Goal: Contribute content: Contribute content

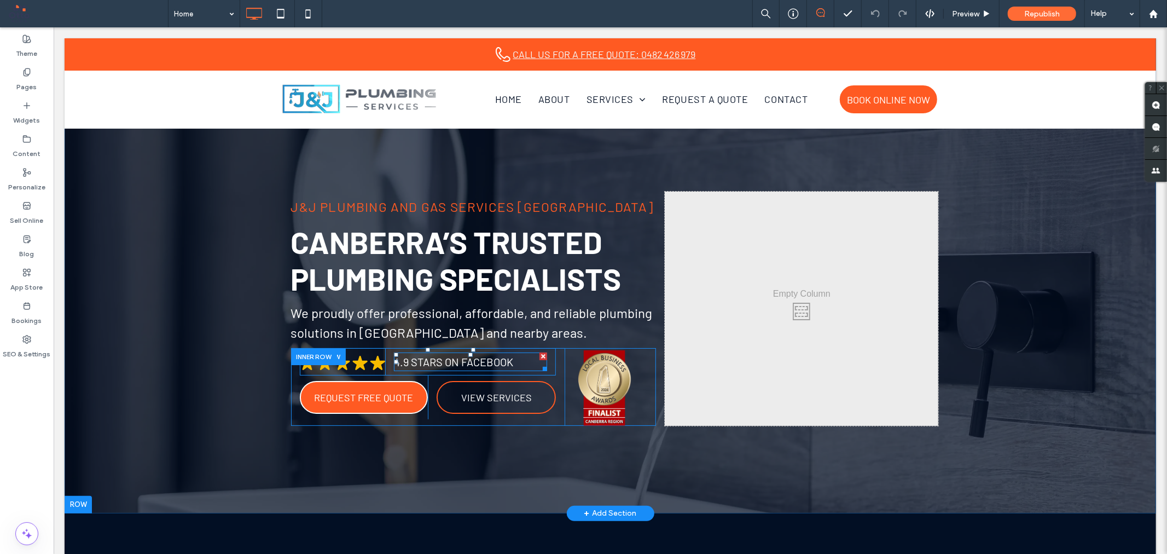
drag, startPoint x: 450, startPoint y: 347, endPoint x: 448, endPoint y: 364, distance: 17.6
click at [448, 364] on div "4.9 Stars on Facebook Click To Paste" at bounding box center [470, 360] width 171 height 27
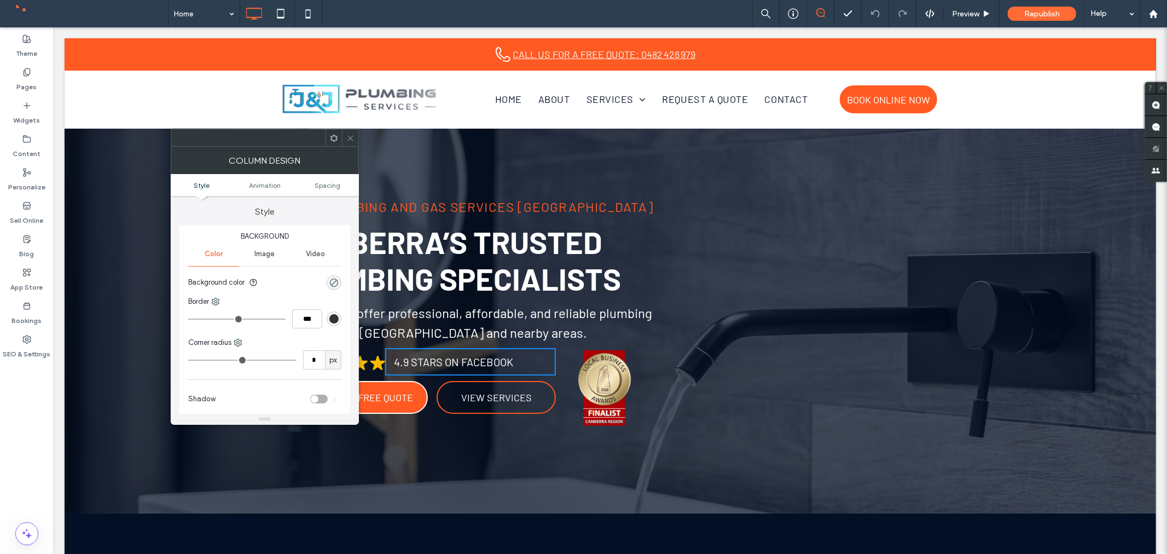
click at [347, 137] on icon at bounding box center [350, 138] width 8 height 8
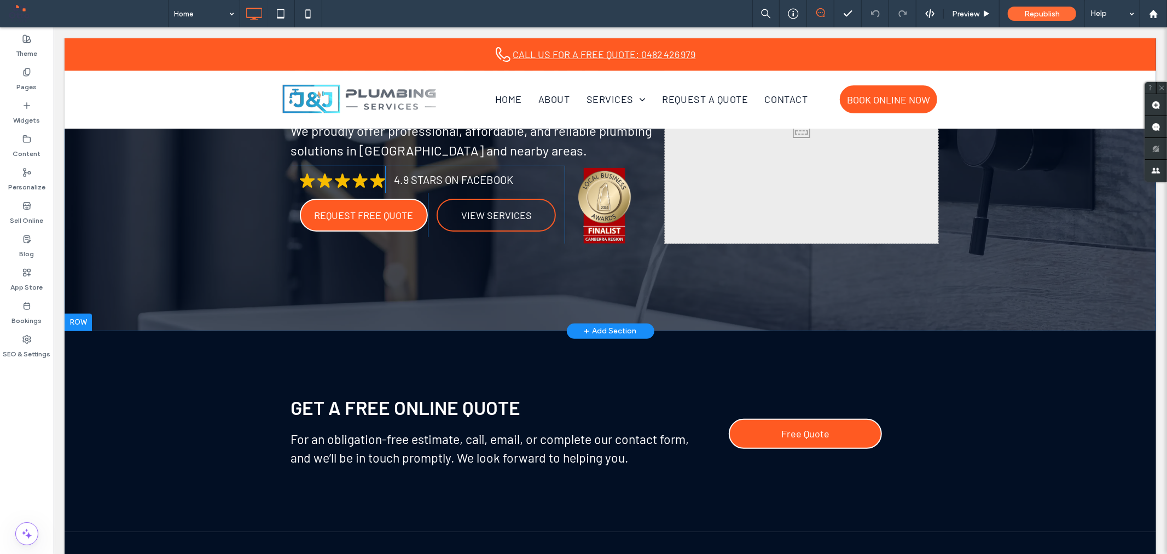
scroll to position [61, 0]
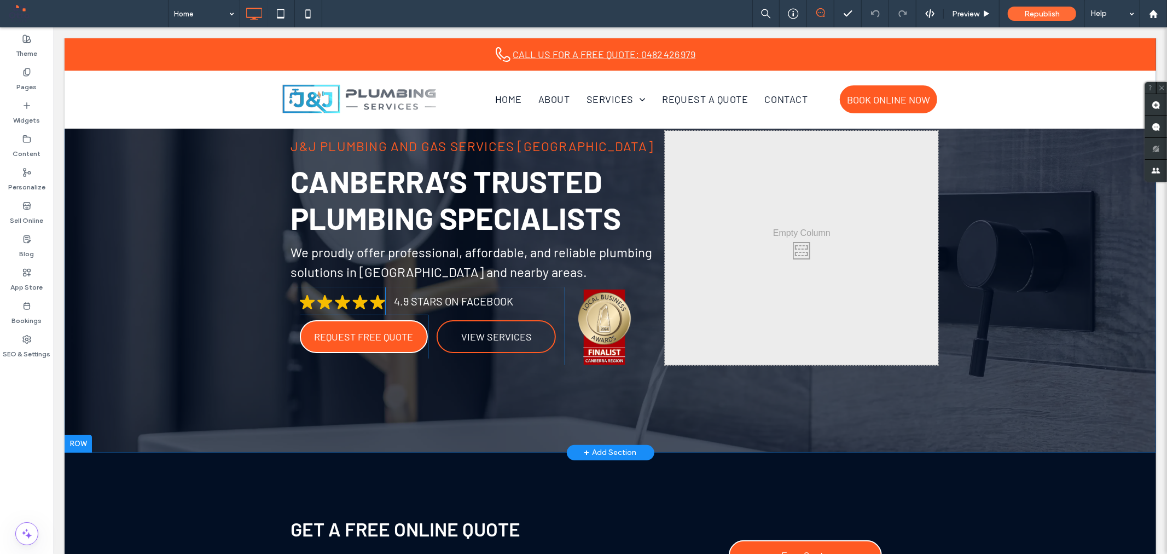
click at [916, 414] on div "J&J Plumbing and Gas Services [GEOGRAPHIC_DATA] [GEOGRAPHIC_DATA]’s Trusted Plu…" at bounding box center [609, 214] width 1091 height 475
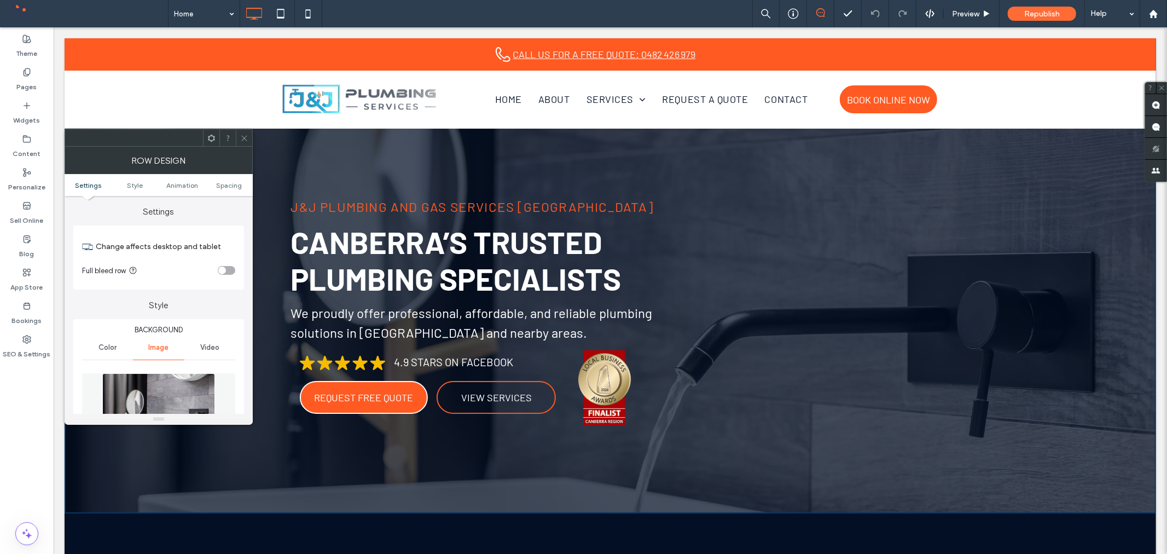
drag, startPoint x: 241, startPoint y: 137, endPoint x: 925, endPoint y: 494, distance: 771.6
click at [241, 137] on icon at bounding box center [244, 138] width 8 height 8
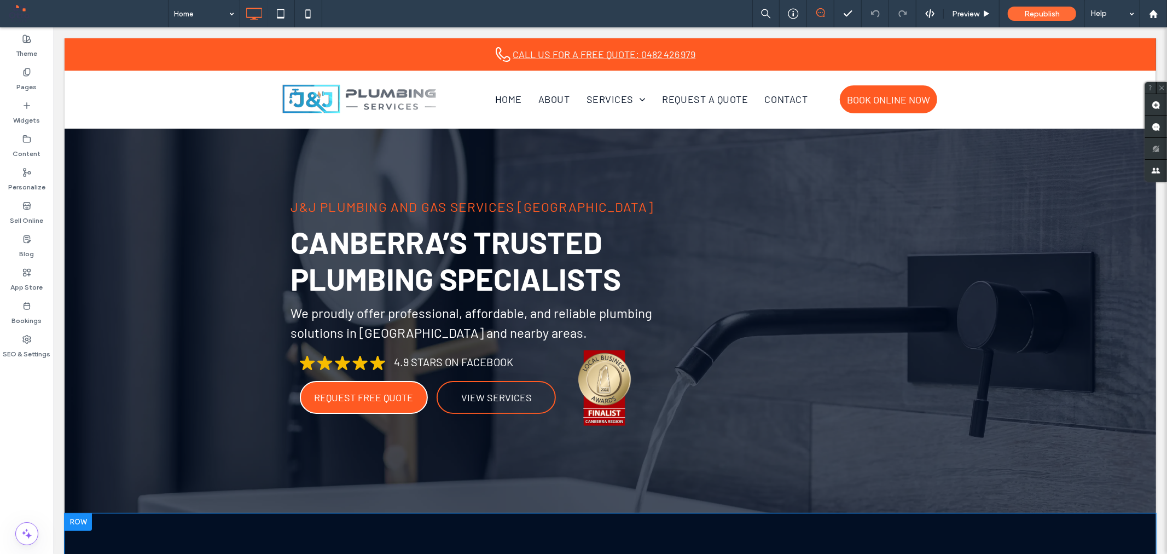
drag, startPoint x: 921, startPoint y: 506, endPoint x: 910, endPoint y: 555, distance: 49.4
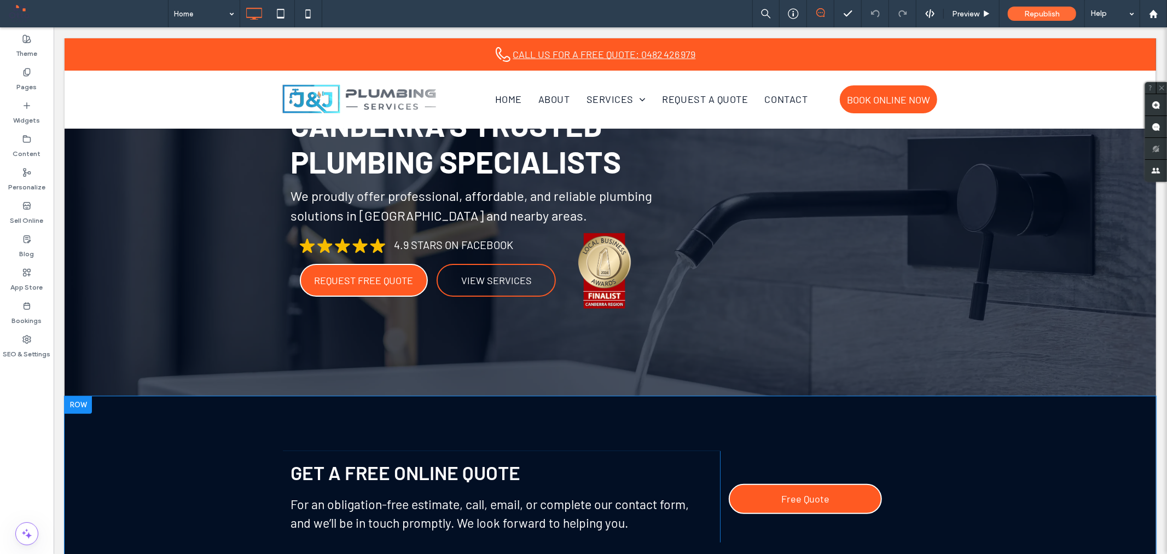
scroll to position [121, 0]
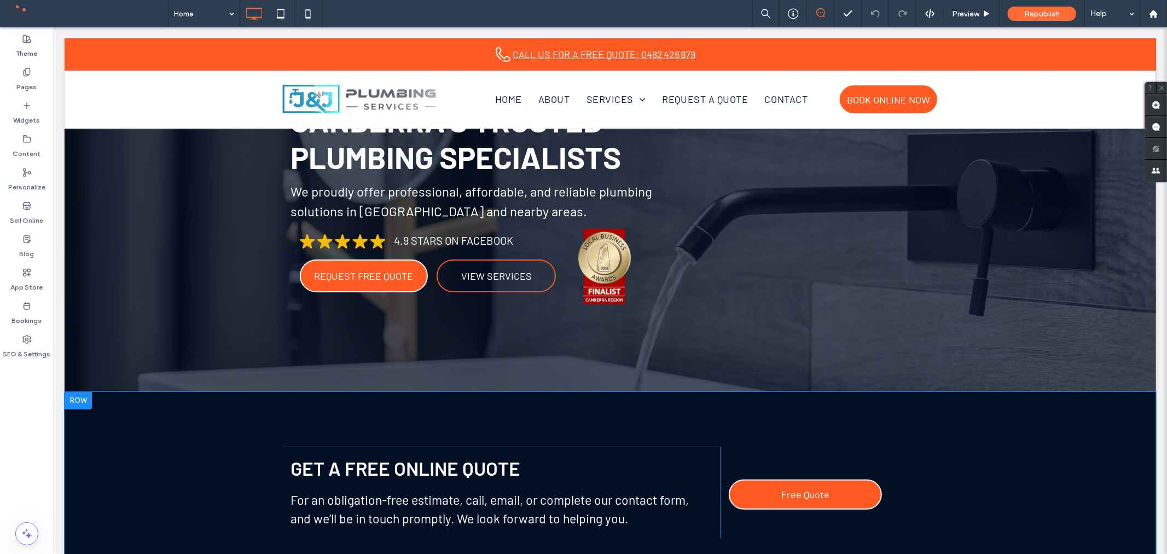
drag, startPoint x: 957, startPoint y: 388, endPoint x: 957, endPoint y: 417, distance: 28.4
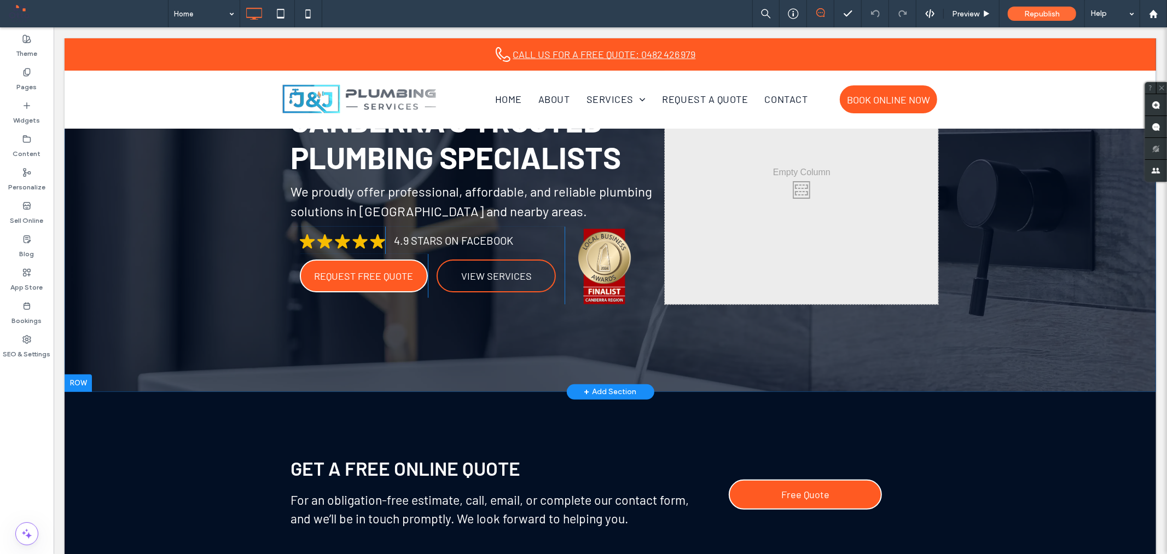
click at [760, 365] on div "J&J Plumbing and Gas Services [GEOGRAPHIC_DATA] [GEOGRAPHIC_DATA]’s Trusted Plu…" at bounding box center [609, 153] width 1091 height 475
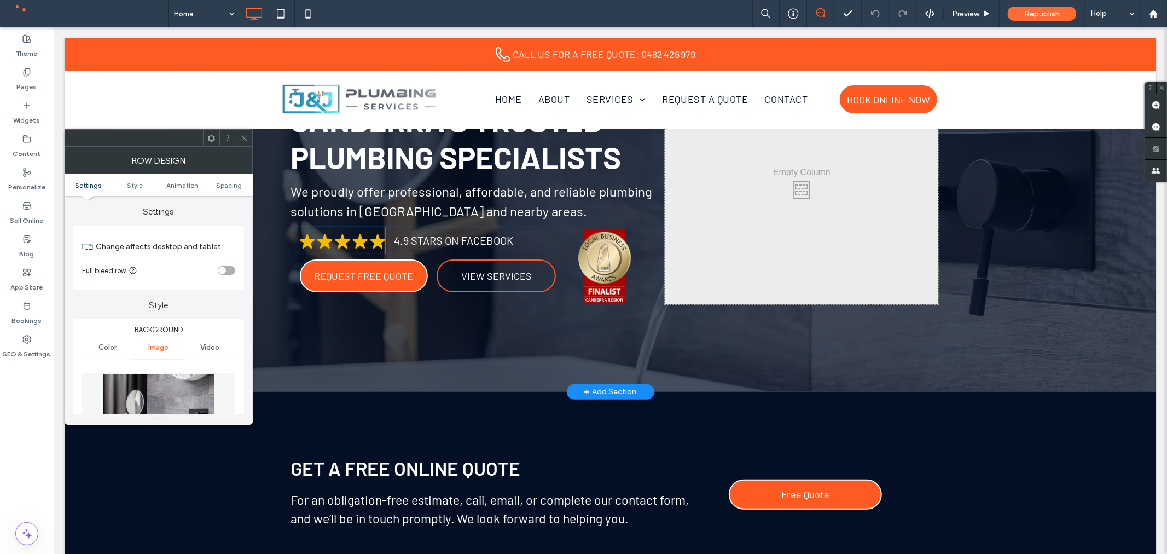
scroll to position [0, 0]
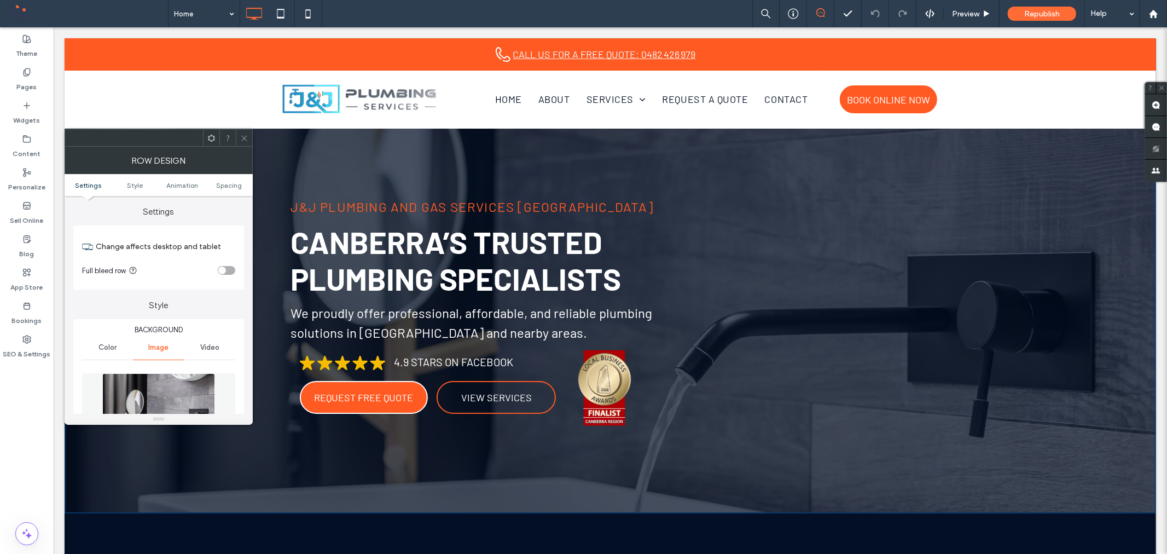
drag, startPoint x: 243, startPoint y: 138, endPoint x: 544, endPoint y: 317, distance: 349.8
click at [243, 138] on icon at bounding box center [244, 138] width 8 height 8
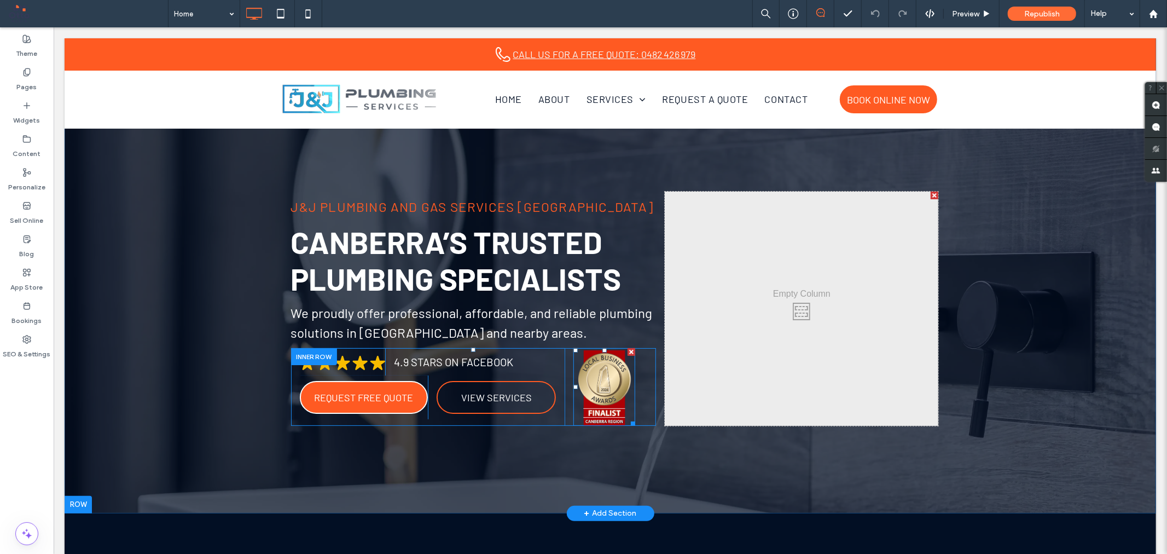
scroll to position [61, 0]
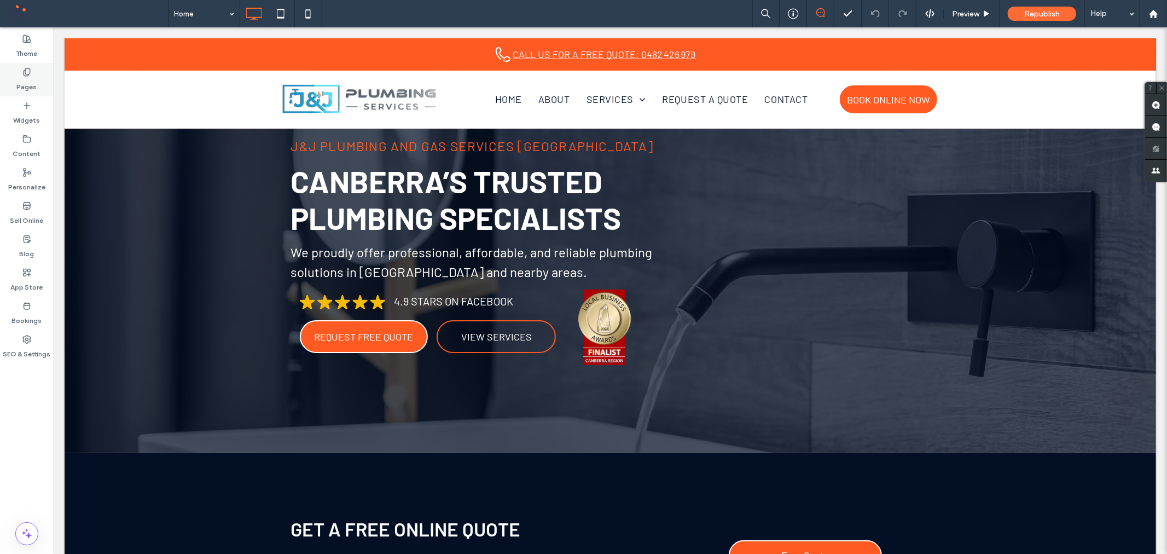
click at [24, 68] on icon at bounding box center [26, 72] width 9 height 9
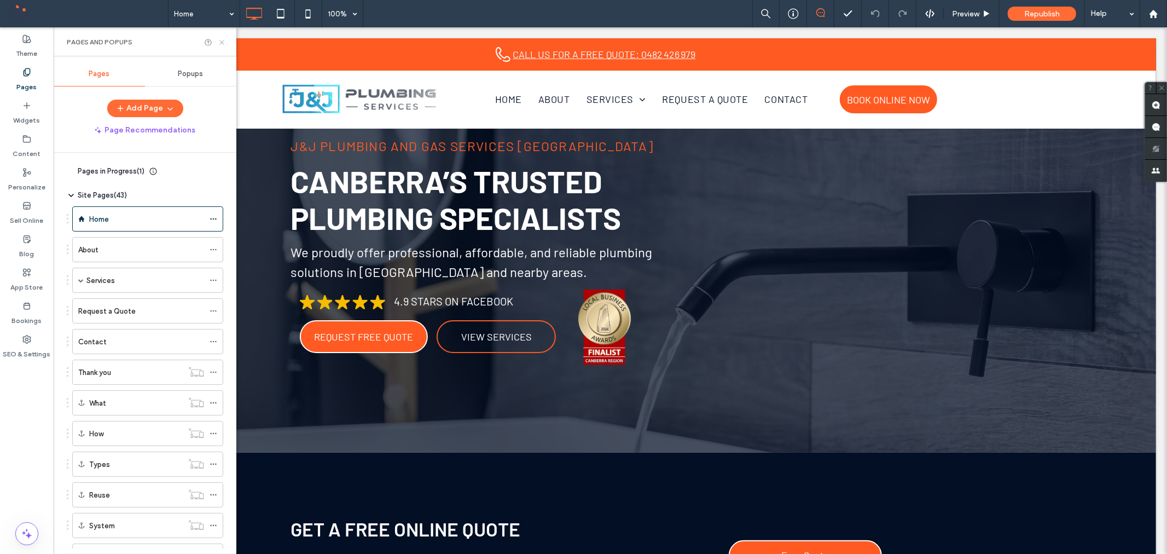
drag, startPoint x: 220, startPoint y: 41, endPoint x: 198, endPoint y: 41, distance: 22.4
click at [220, 41] on icon at bounding box center [222, 42] width 8 height 8
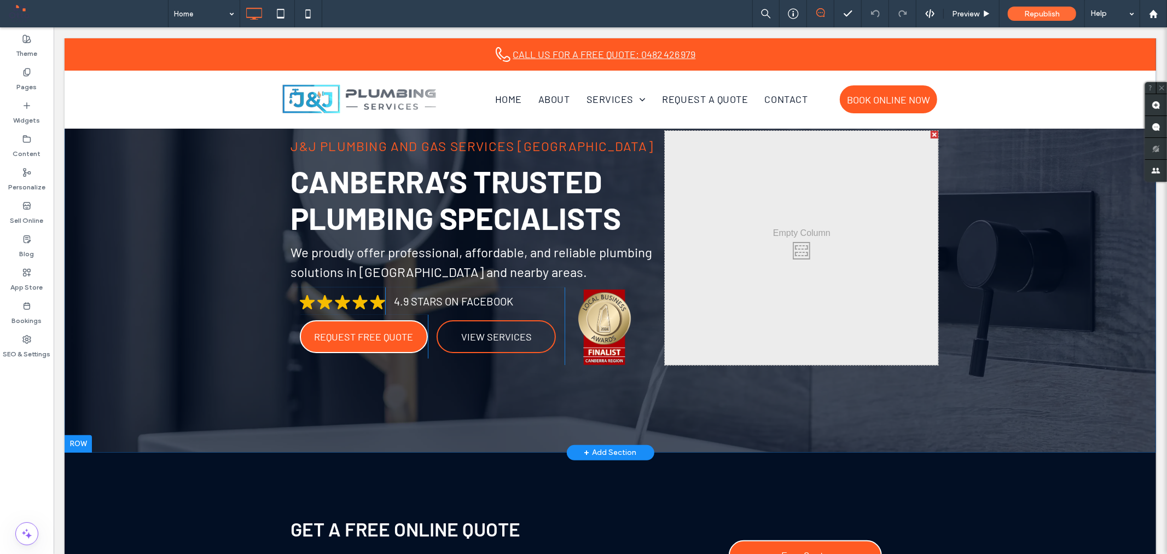
click at [1019, 451] on div "J&J Plumbing and Gas Services [GEOGRAPHIC_DATA] [GEOGRAPHIC_DATA]’s Trusted Plu…" at bounding box center [609, 214] width 1091 height 475
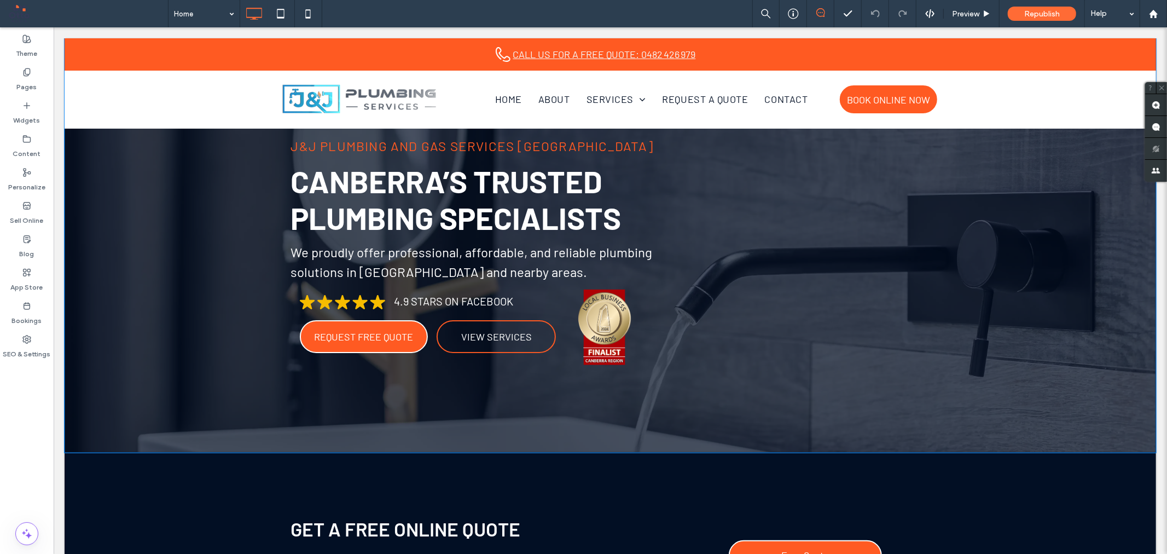
scroll to position [0, 0]
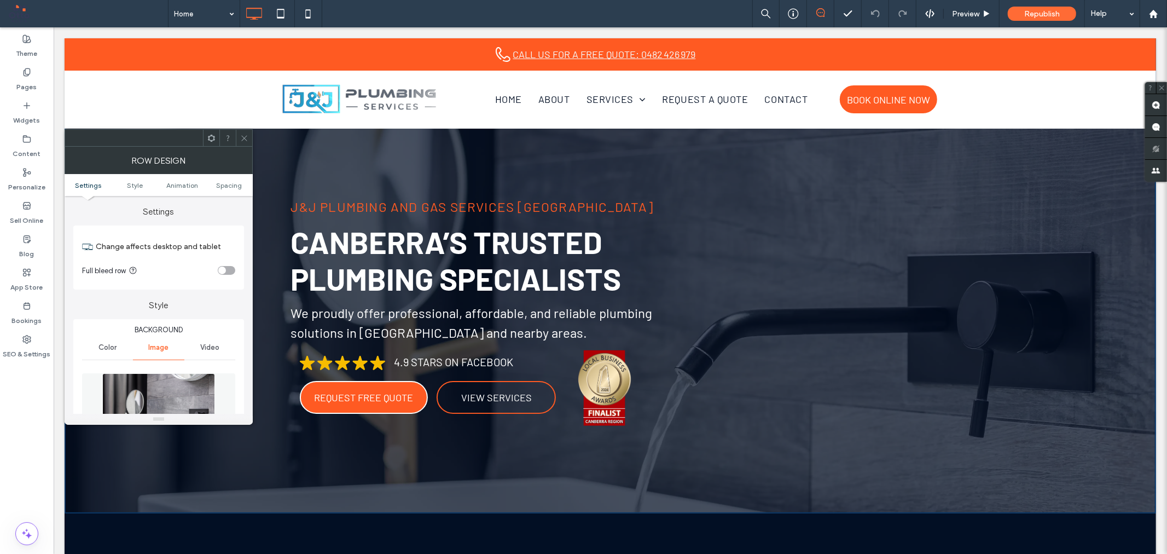
click at [242, 136] on use at bounding box center [243, 137] width 5 height 5
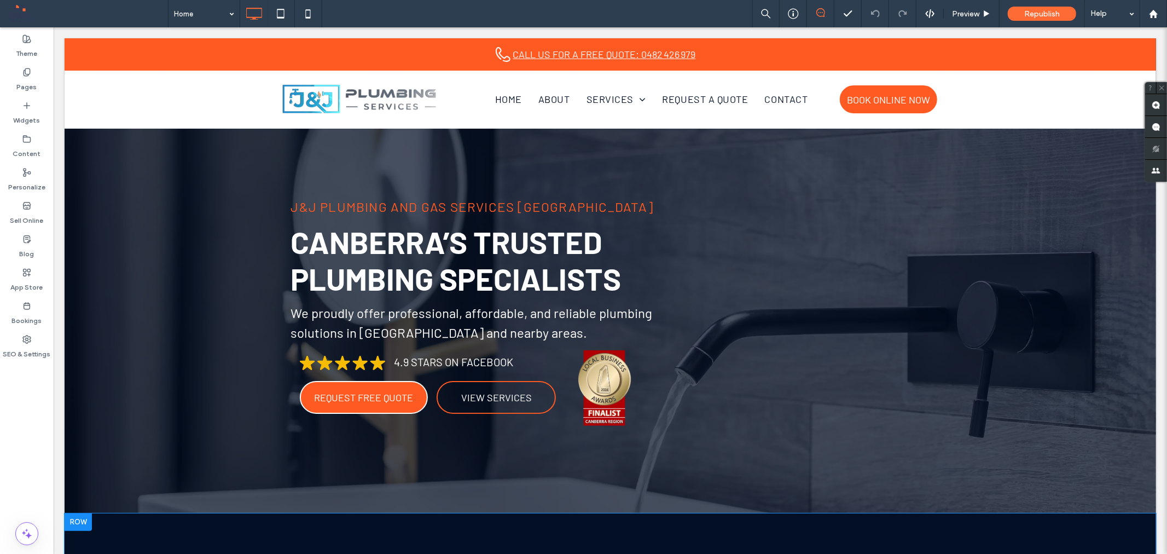
drag, startPoint x: 979, startPoint y: 509, endPoint x: 976, endPoint y: 520, distance: 11.7
click at [1129, 11] on div "Help" at bounding box center [1112, 13] width 55 height 27
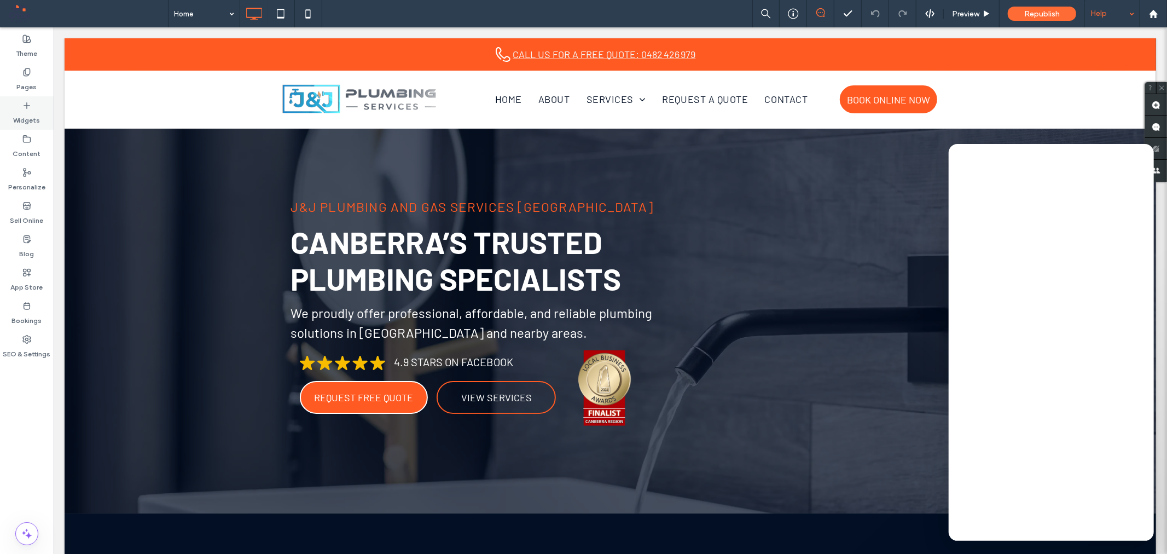
click at [33, 102] on div "Widgets" at bounding box center [27, 112] width 54 height 33
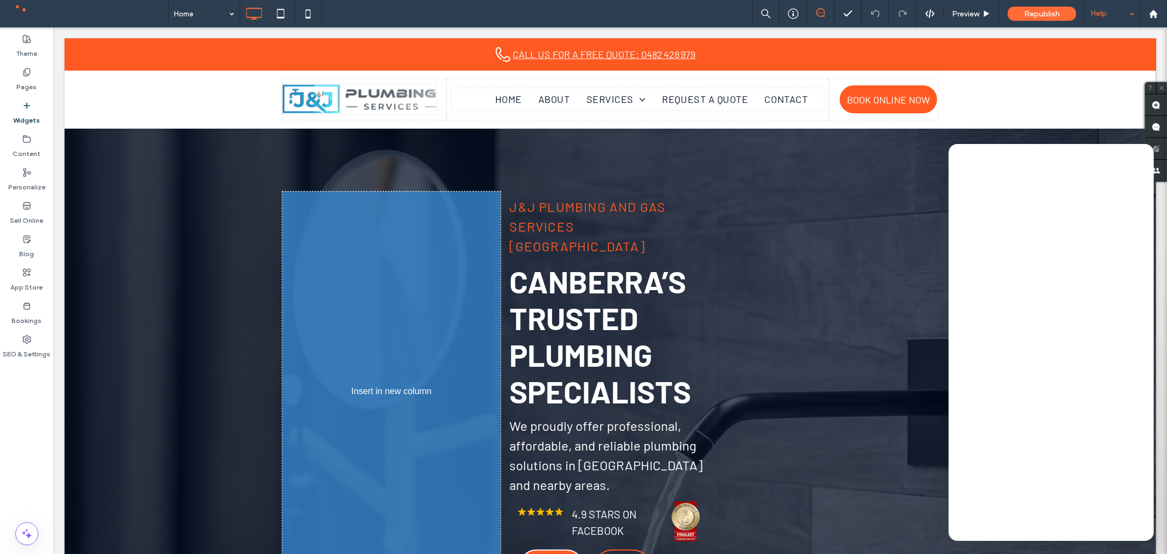
scroll to position [51, 0]
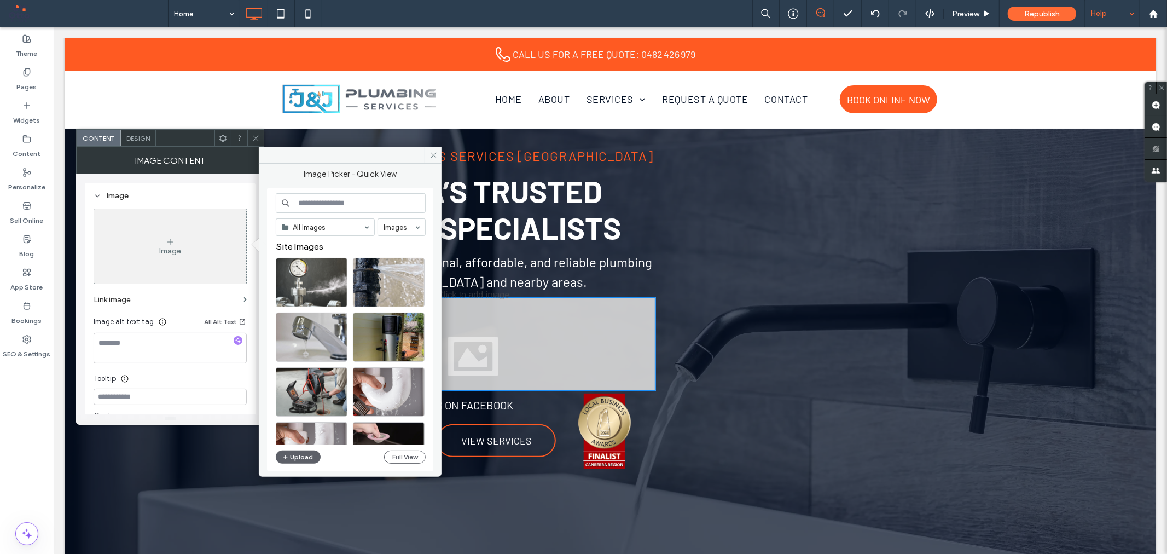
click at [373, 203] on input at bounding box center [351, 203] width 150 height 20
click at [438, 158] on span at bounding box center [432, 155] width 17 height 16
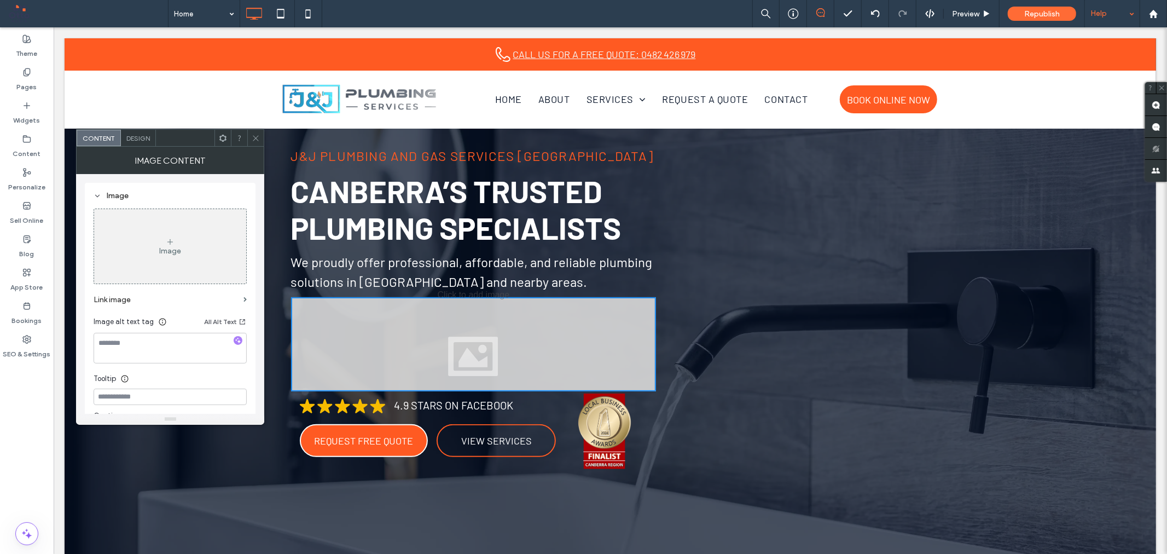
click at [220, 139] on use at bounding box center [222, 137] width 7 height 7
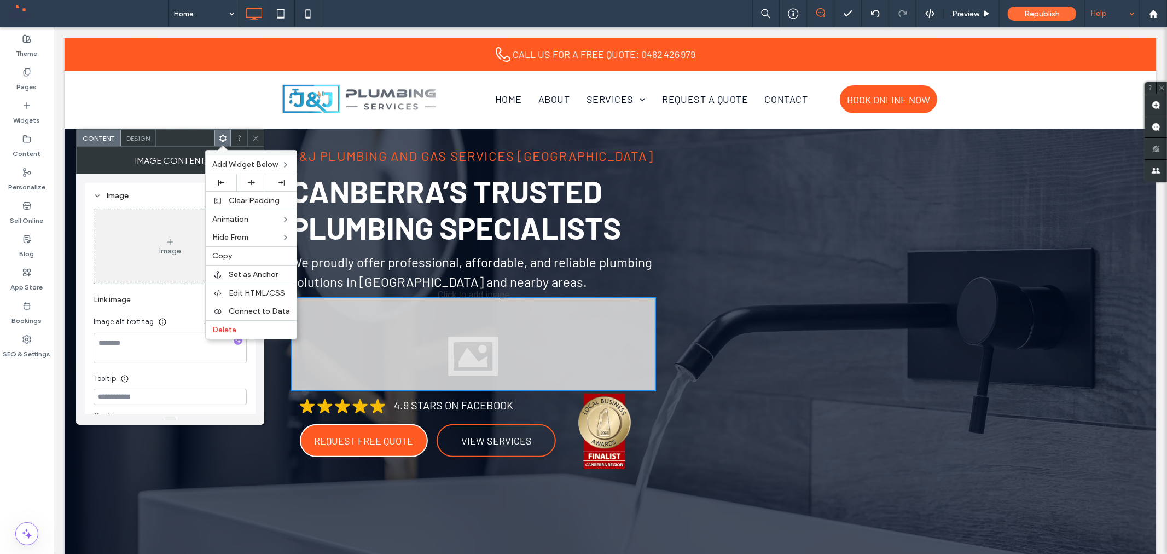
click at [256, 136] on icon at bounding box center [256, 138] width 8 height 8
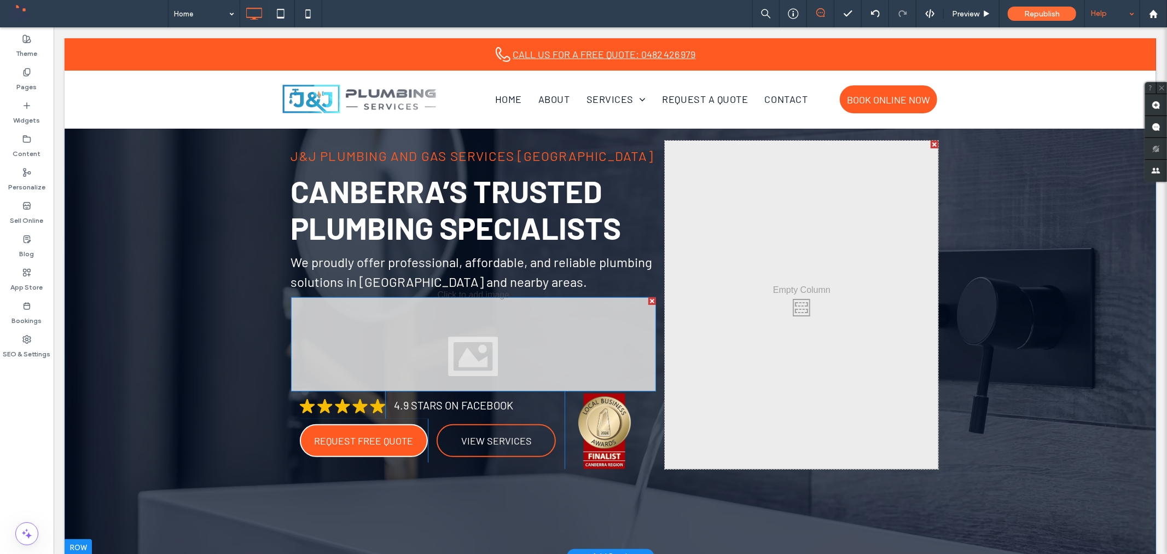
click at [392, 328] on div at bounding box center [472, 343] width 365 height 94
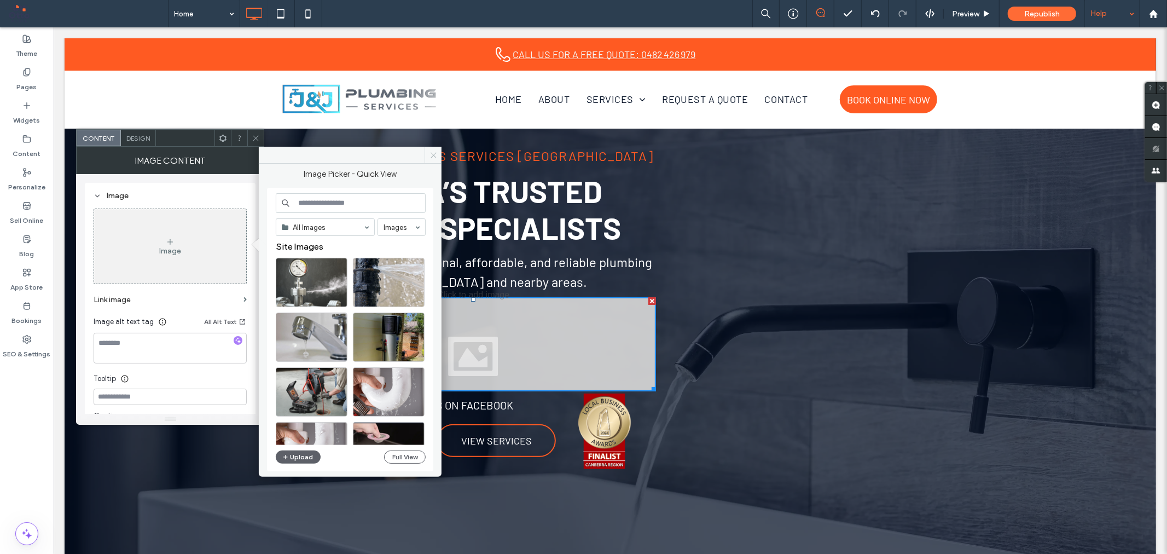
click at [434, 155] on icon at bounding box center [433, 155] width 8 height 8
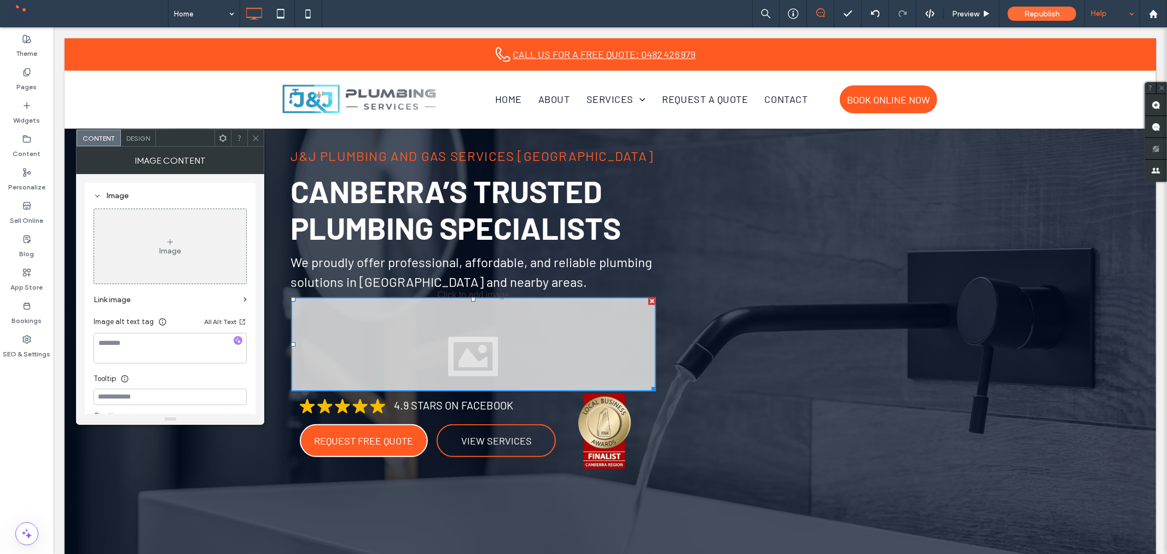
drag, startPoint x: 255, startPoint y: 139, endPoint x: 231, endPoint y: 126, distance: 27.2
click at [255, 139] on icon at bounding box center [256, 138] width 8 height 8
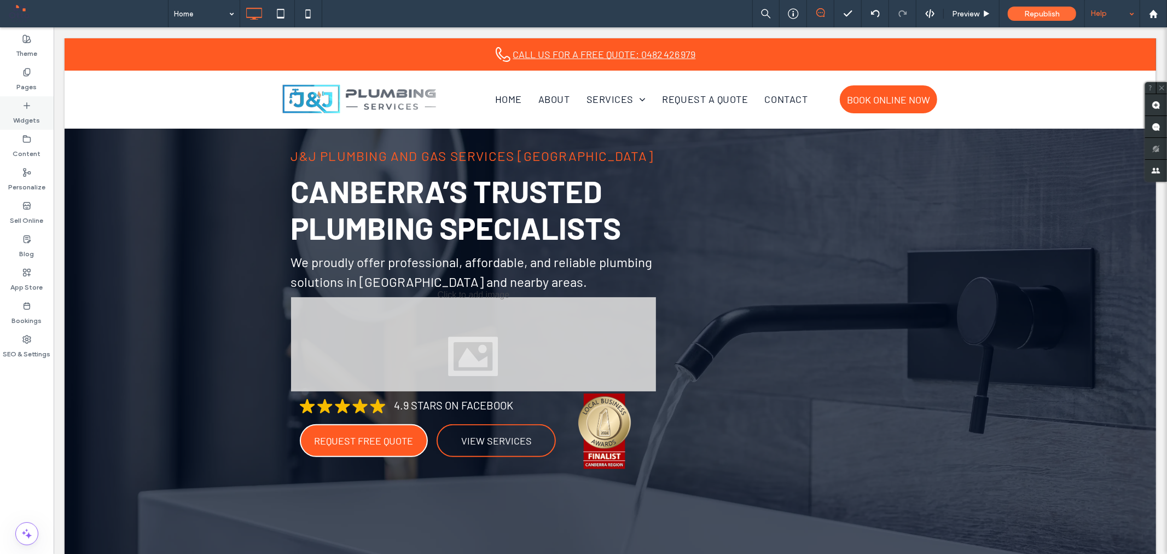
click at [3, 104] on div "Widgets" at bounding box center [27, 112] width 54 height 33
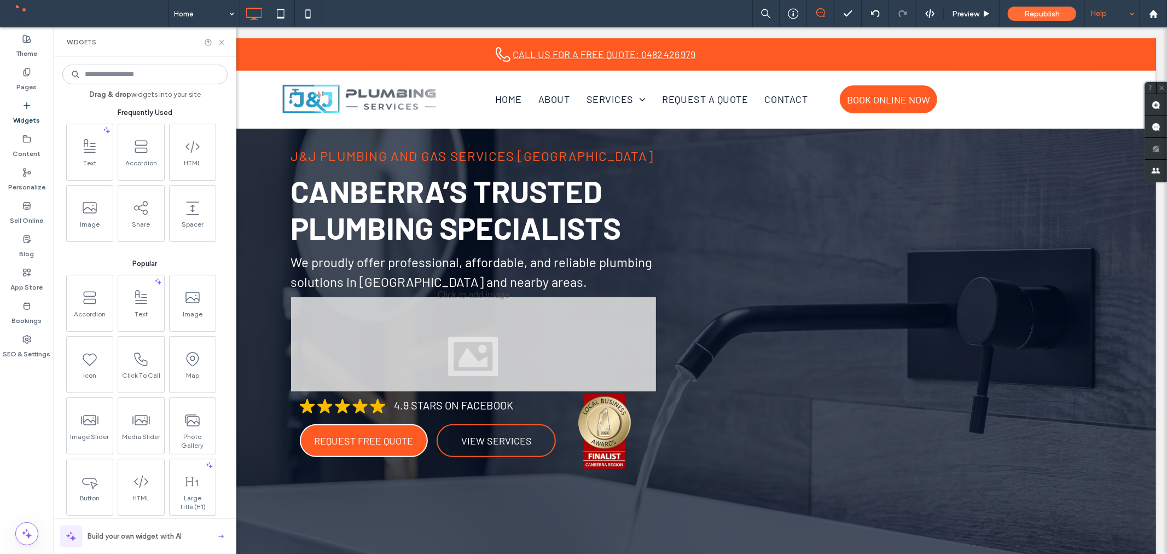
scroll to position [0, 0]
click at [219, 41] on icon at bounding box center [222, 42] width 8 height 8
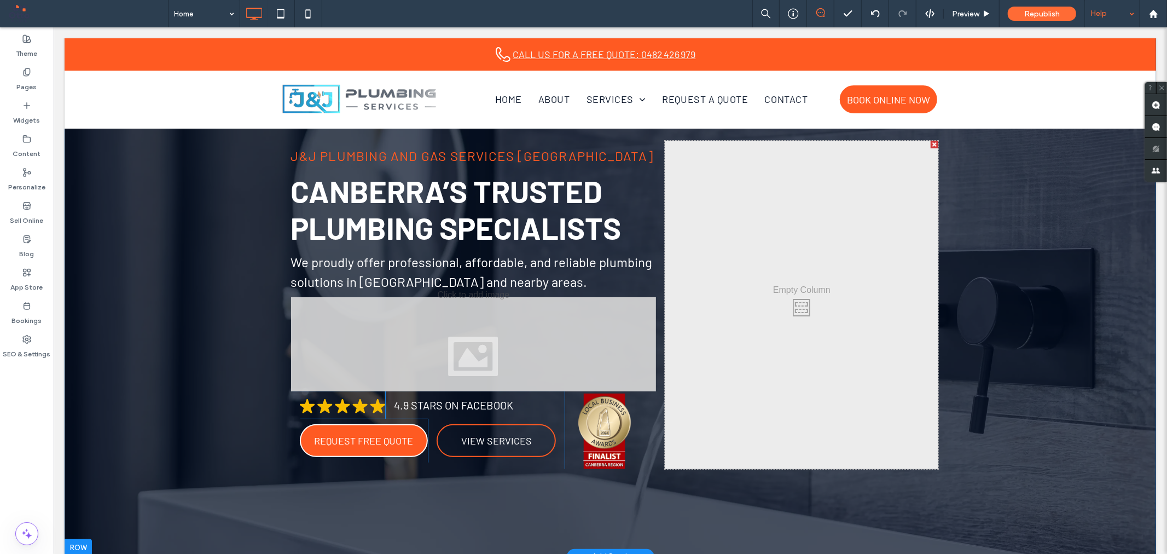
click at [90, 154] on div "J&J Plumbing and Gas Services [GEOGRAPHIC_DATA] [GEOGRAPHIC_DATA]’s Trusted Plu…" at bounding box center [609, 271] width 1091 height 569
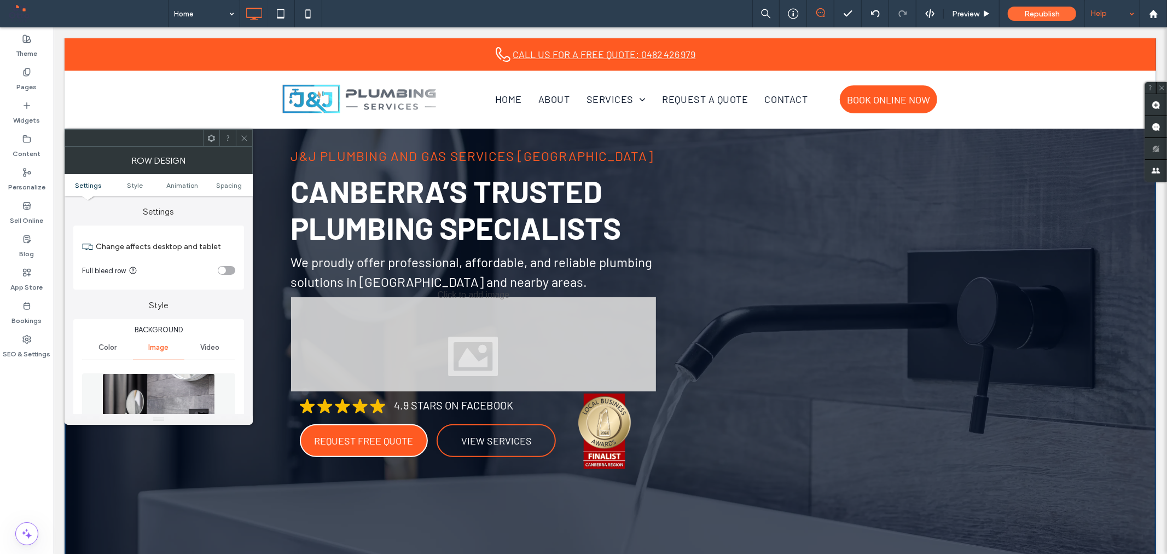
click at [211, 137] on icon at bounding box center [211, 138] width 8 height 8
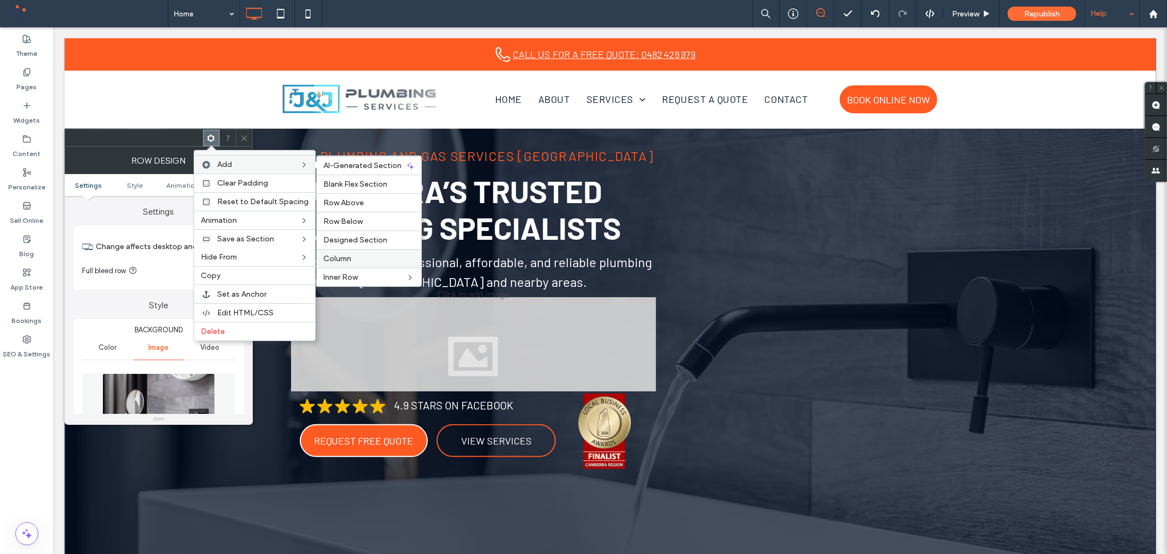
click at [337, 263] on div "Column" at bounding box center [369, 258] width 104 height 19
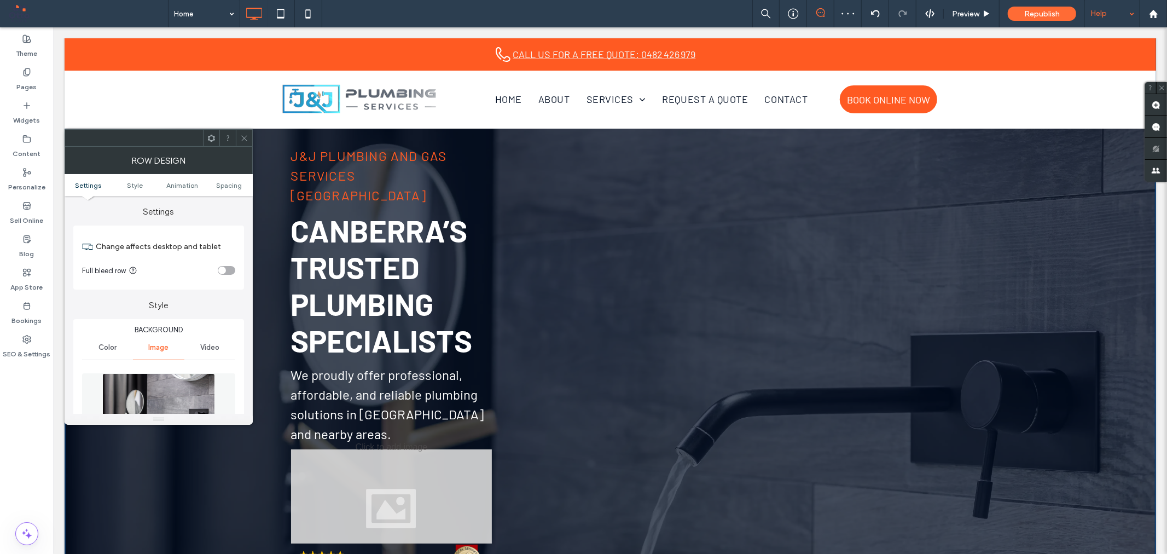
drag, startPoint x: 242, startPoint y: 135, endPoint x: 616, endPoint y: 201, distance: 380.0
click at [242, 135] on icon at bounding box center [244, 138] width 8 height 8
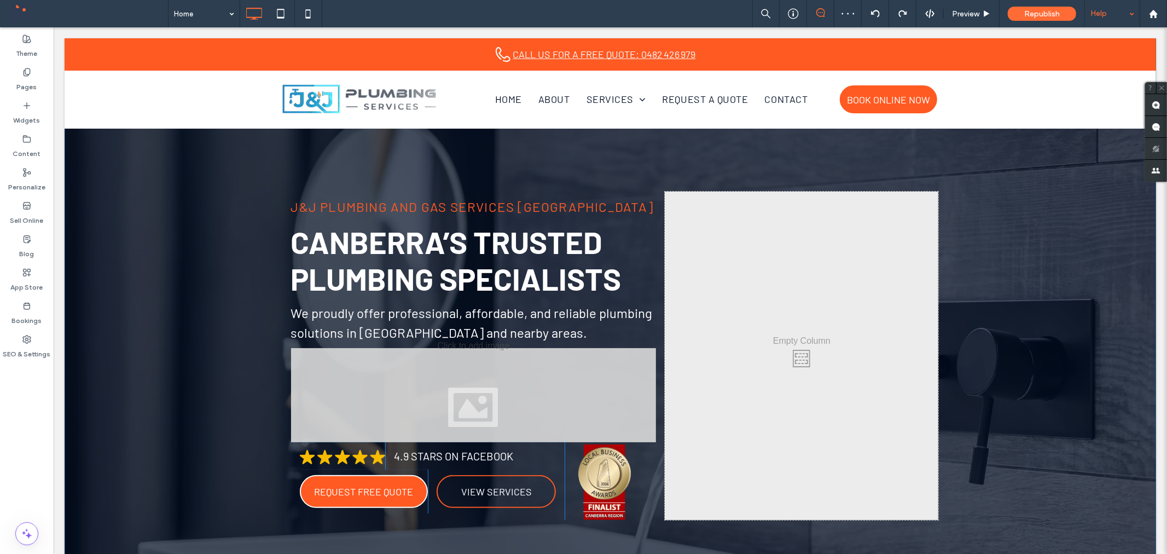
click at [78, 145] on div "J&J Plumbing and Gas Services [GEOGRAPHIC_DATA] [GEOGRAPHIC_DATA]’s Trusted Plu…" at bounding box center [609, 322] width 1091 height 569
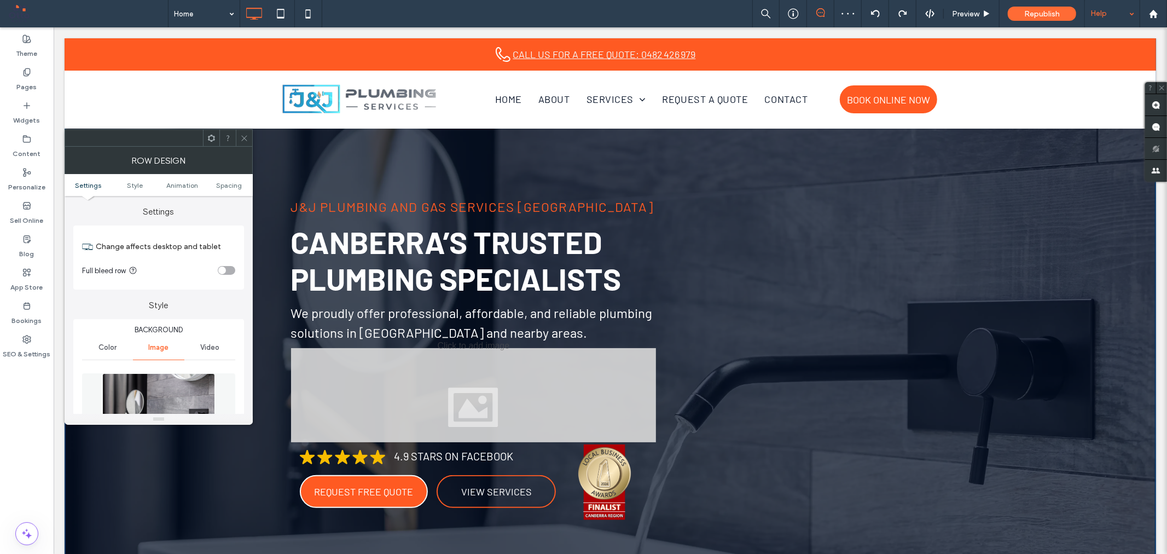
click at [211, 135] on use at bounding box center [211, 137] width 7 height 7
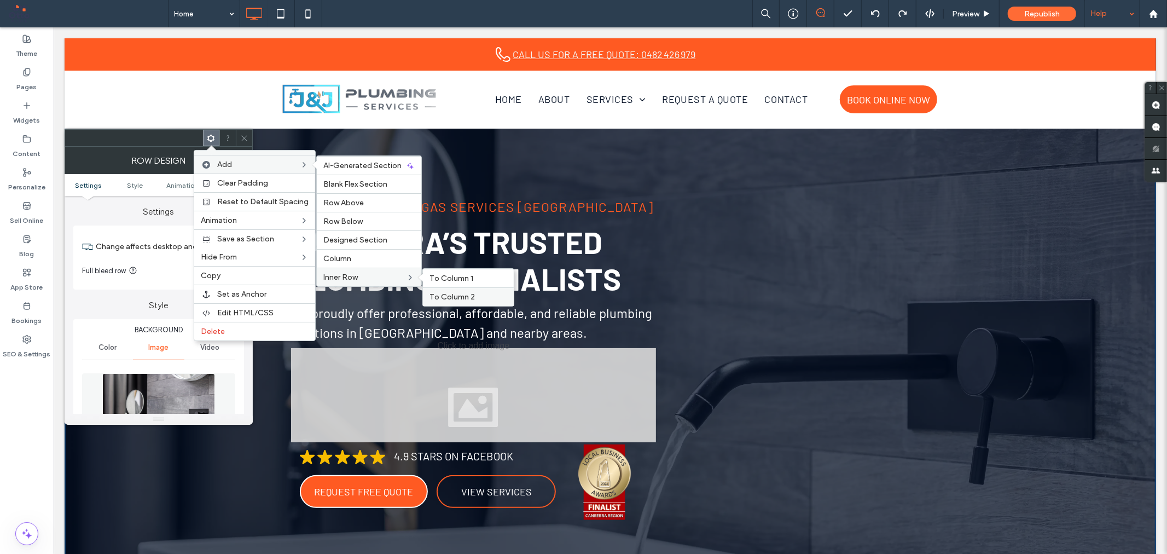
click at [474, 298] on label "To Column 2" at bounding box center [468, 296] width 78 height 9
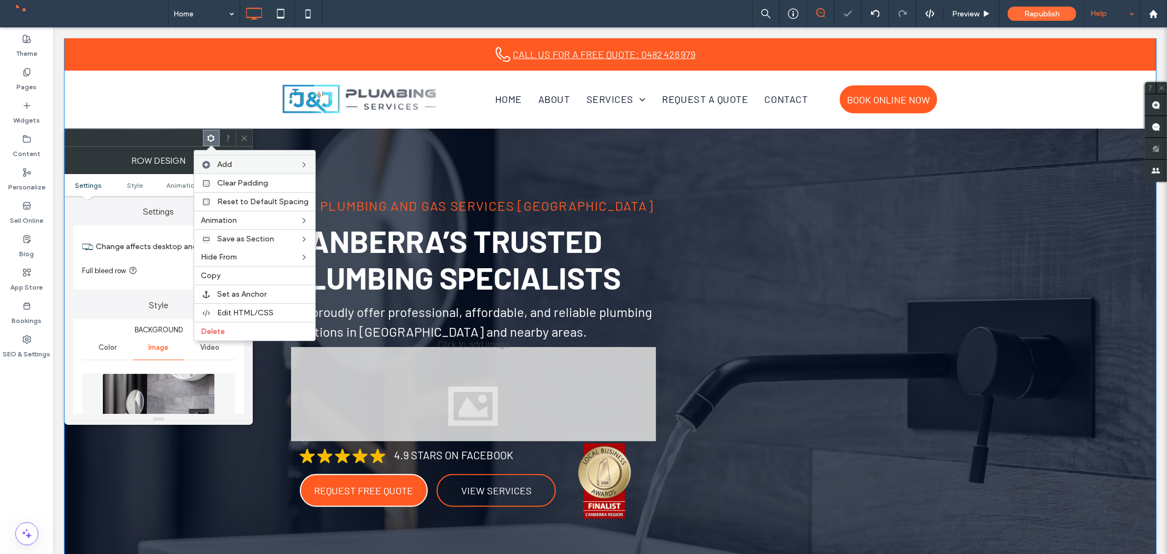
scroll to position [243, 0]
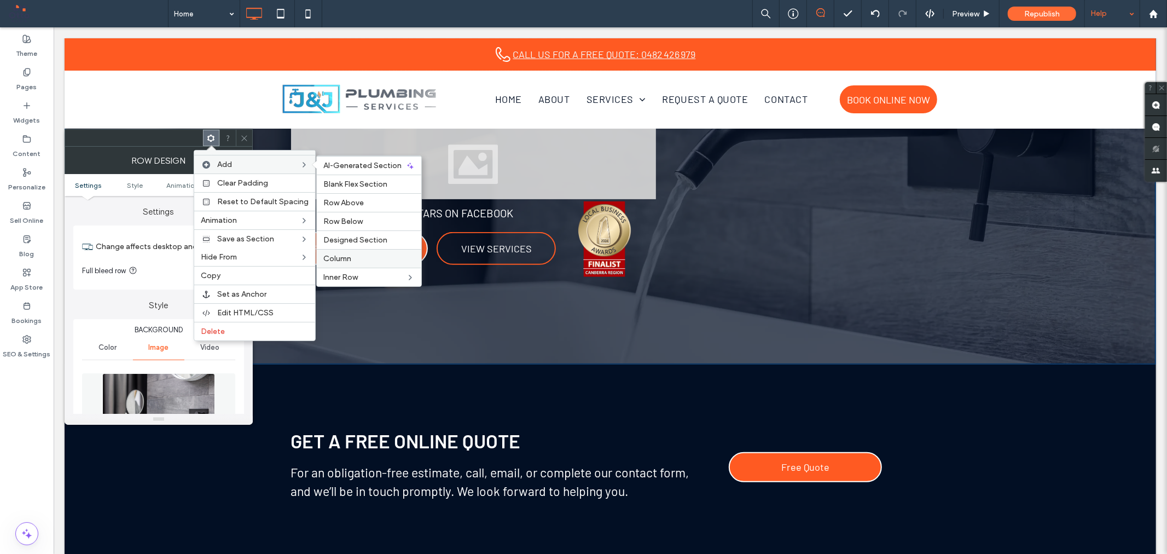
click at [346, 259] on span "Column" at bounding box center [337, 258] width 28 height 9
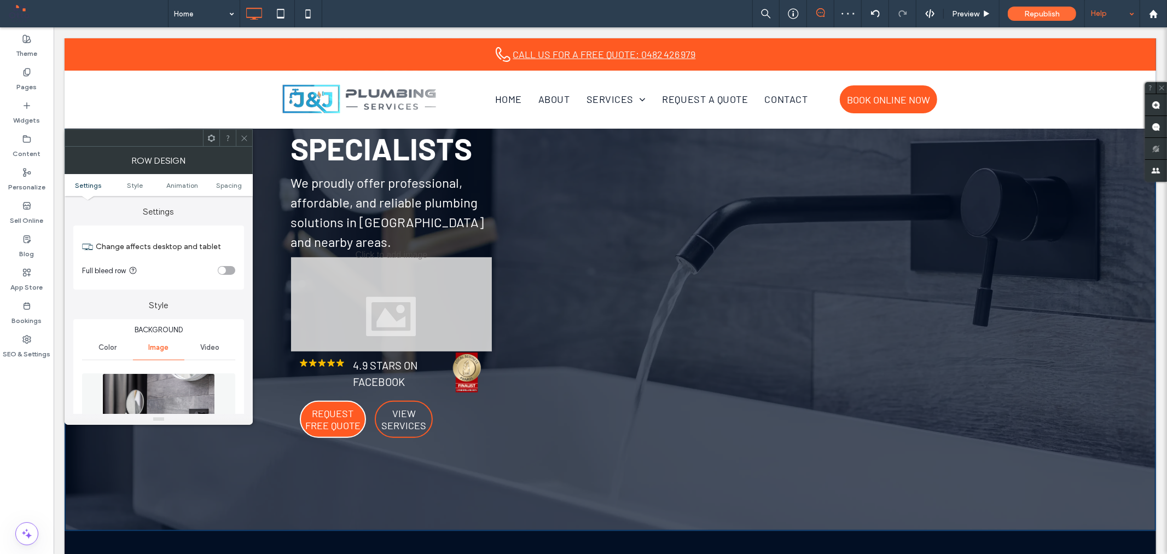
drag, startPoint x: 245, startPoint y: 134, endPoint x: 691, endPoint y: 301, distance: 476.5
click at [245, 134] on icon at bounding box center [244, 138] width 8 height 8
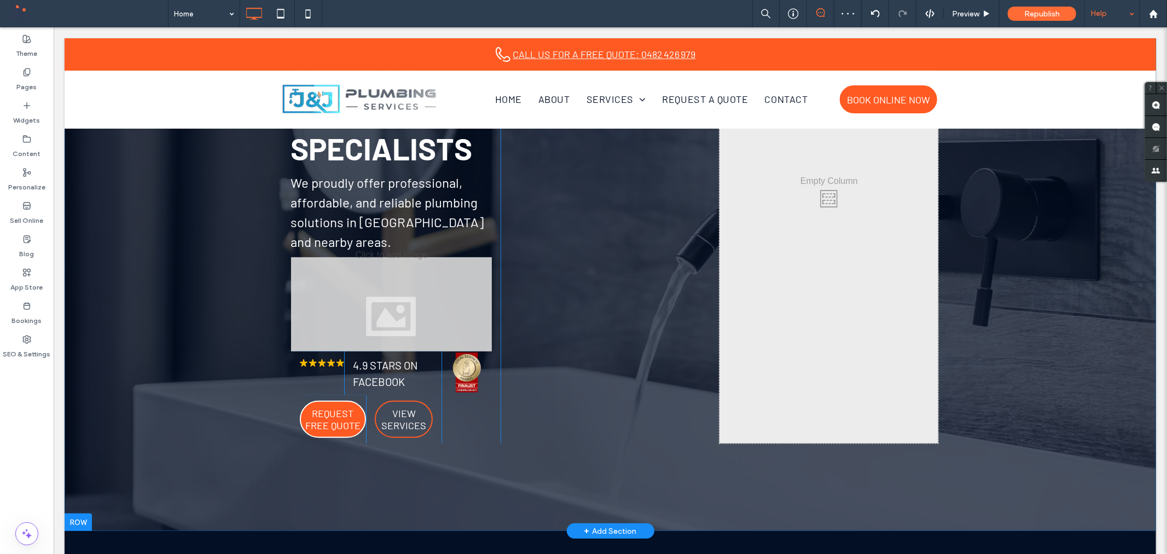
scroll to position [0, 0]
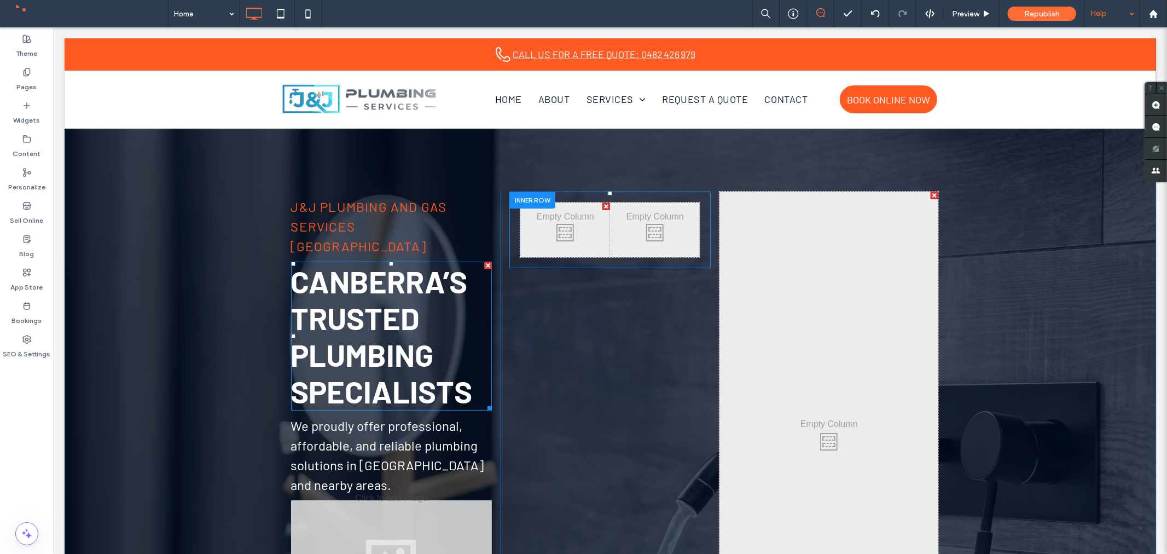
drag, startPoint x: 597, startPoint y: 194, endPoint x: 661, endPoint y: 219, distance: 69.1
click at [464, 230] on div "J&J Plumbing and Gas Services [GEOGRAPHIC_DATA] [GEOGRAPHIC_DATA]’s Trusted Plu…" at bounding box center [610, 438] width 656 height 494
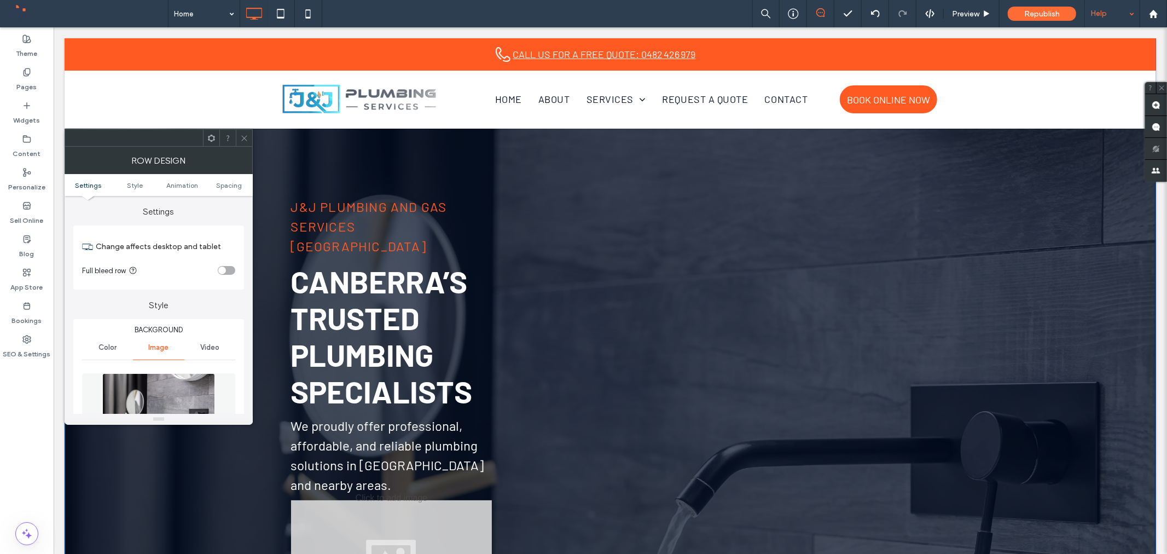
drag, startPoint x: 244, startPoint y: 137, endPoint x: 468, endPoint y: 189, distance: 229.7
click at [244, 137] on icon at bounding box center [244, 138] width 8 height 8
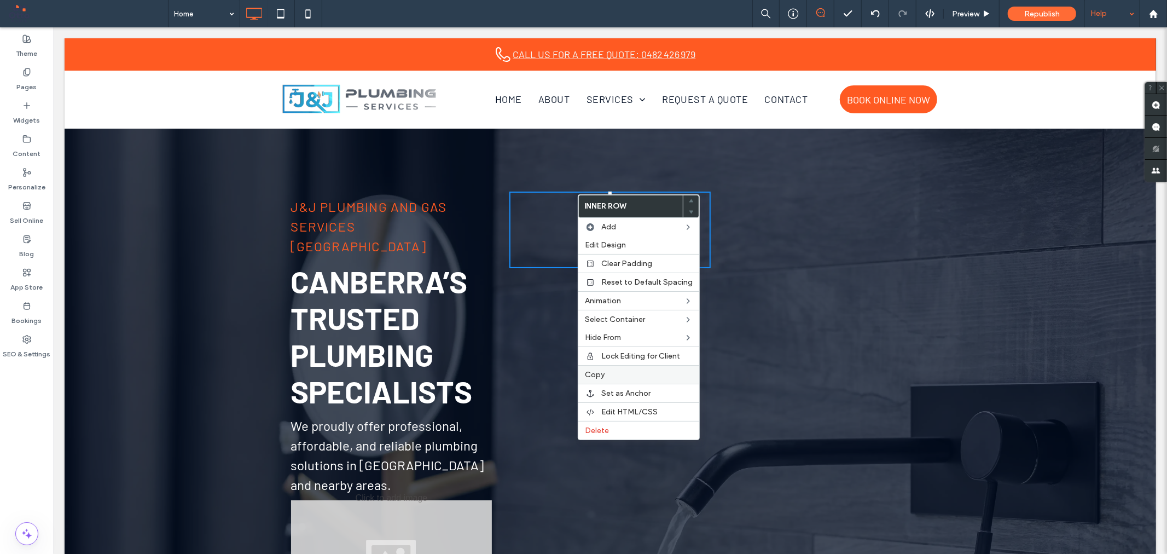
click at [604, 375] on label "Copy" at bounding box center [639, 374] width 108 height 9
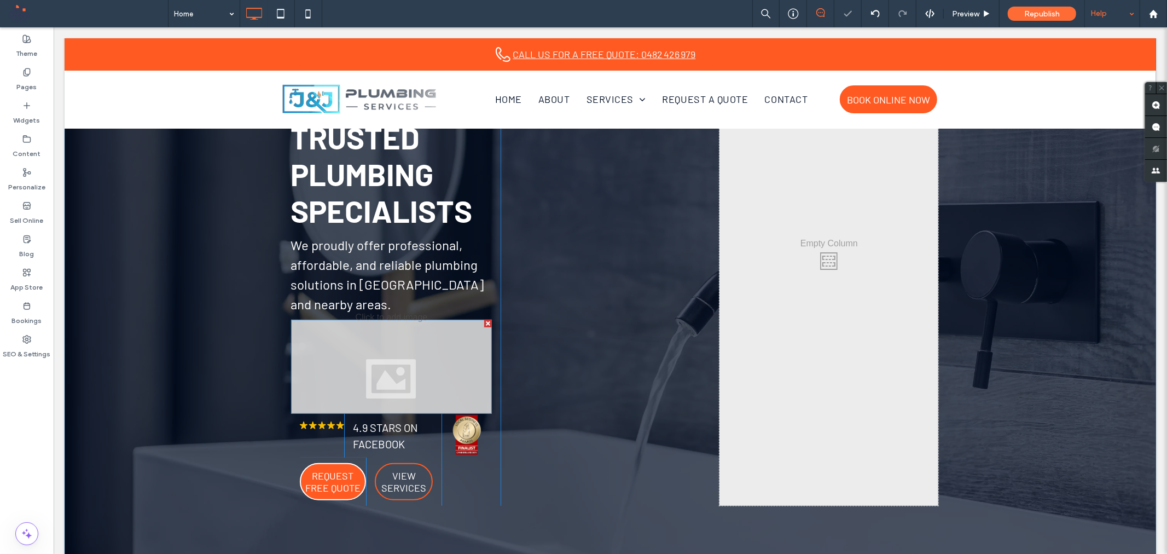
scroll to position [182, 0]
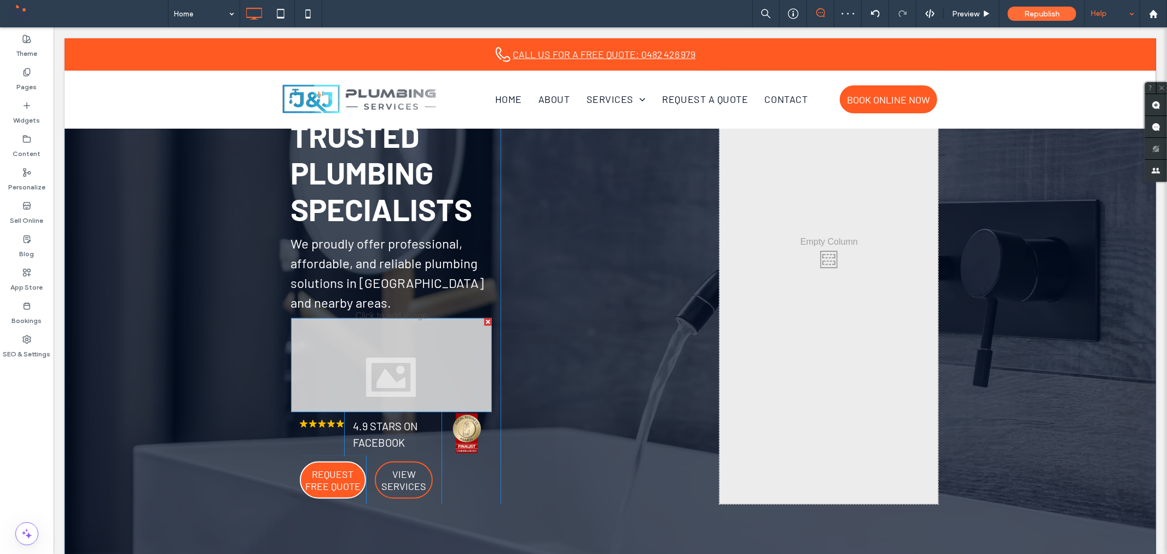
click at [484, 317] on div at bounding box center [488, 321] width 8 height 8
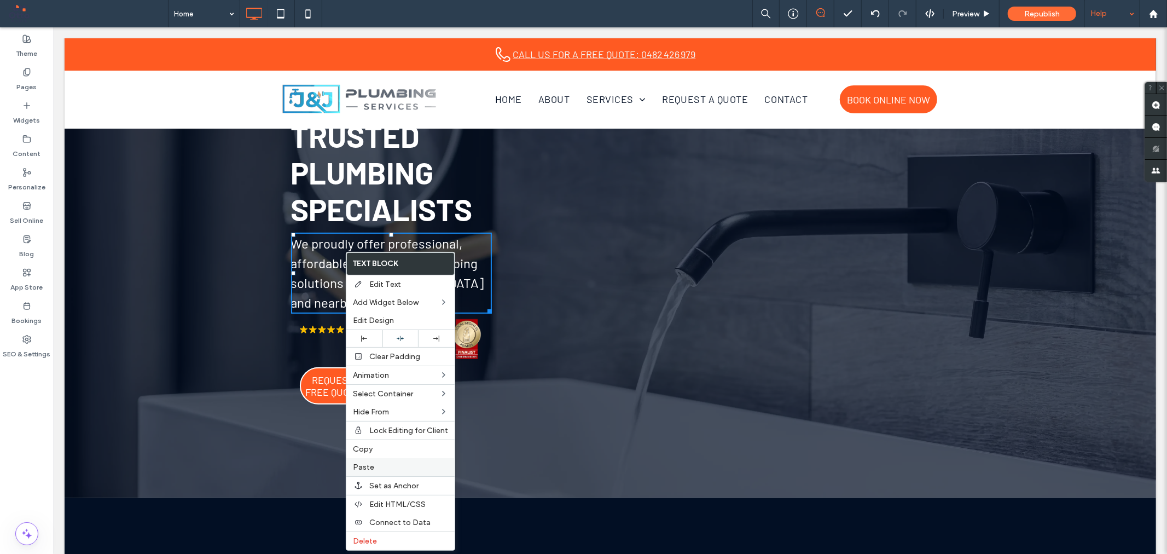
click at [400, 465] on label "Paste" at bounding box center [400, 466] width 95 height 9
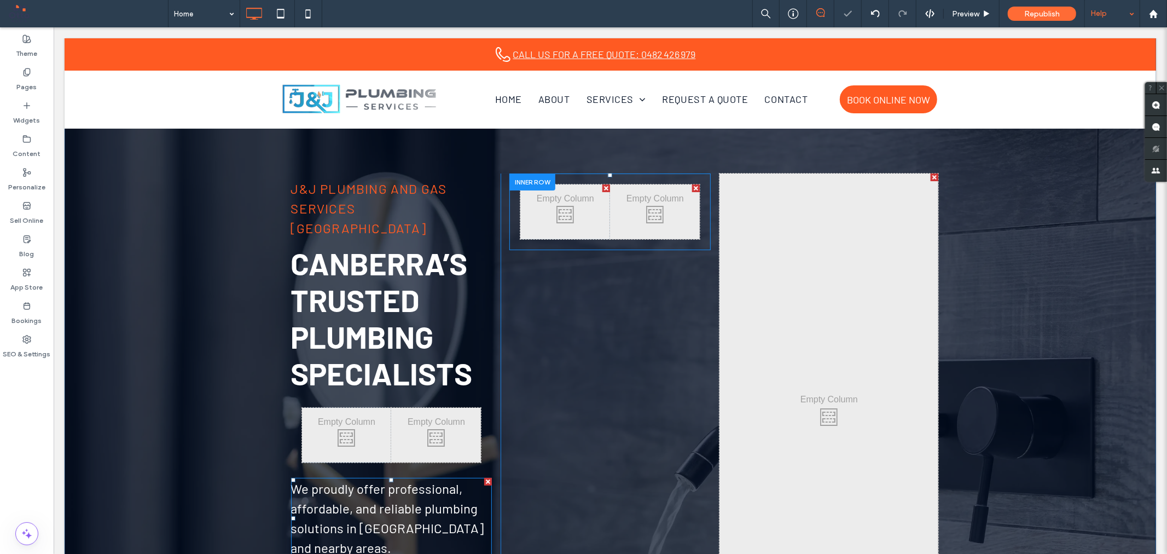
scroll to position [0, 0]
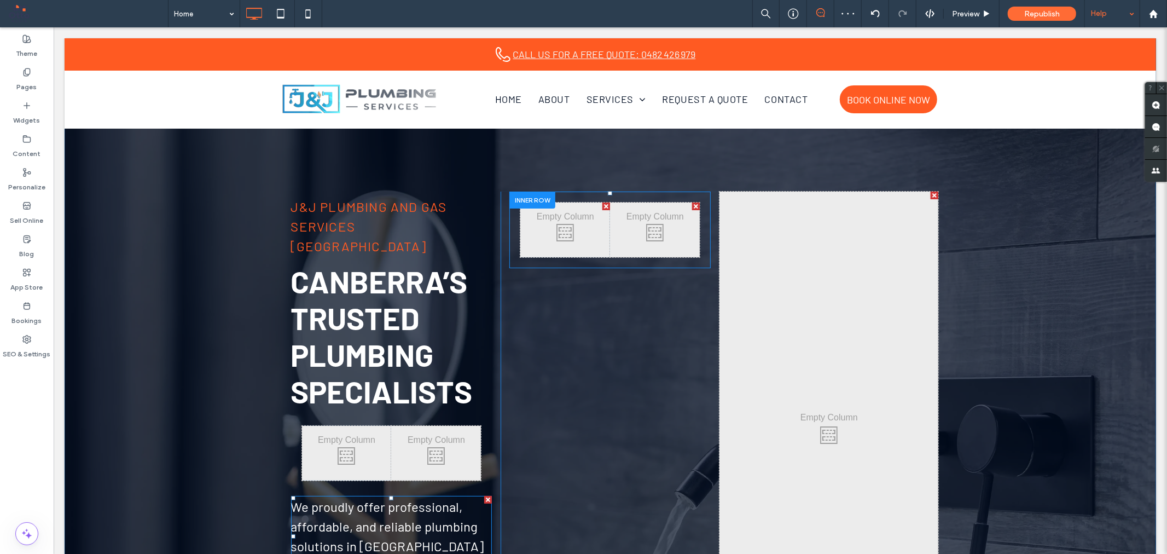
click at [528, 198] on div at bounding box center [532, 199] width 46 height 17
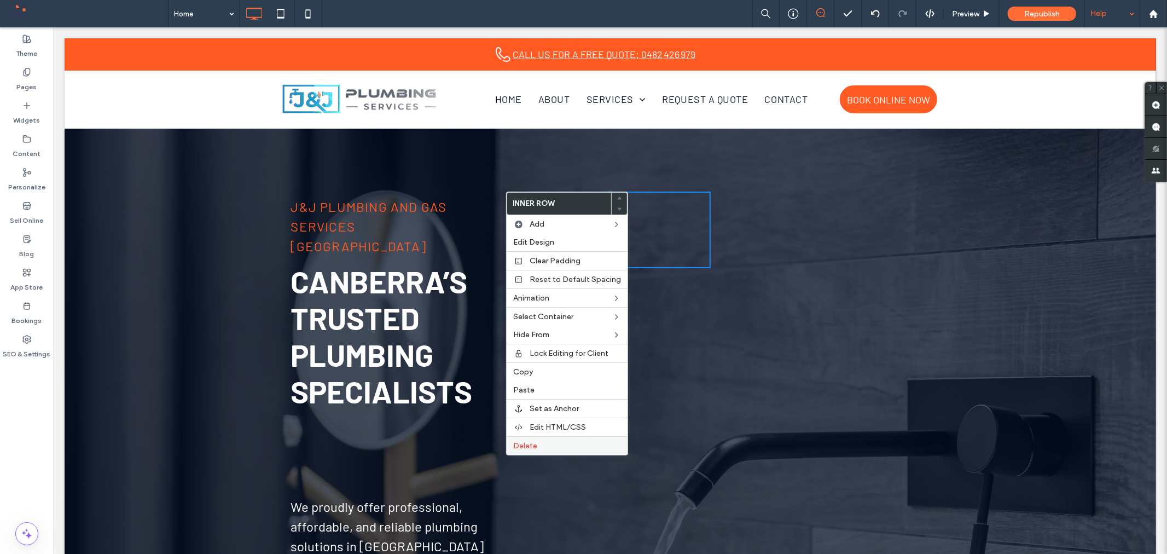
click at [548, 446] on label "Delete" at bounding box center [567, 445] width 108 height 9
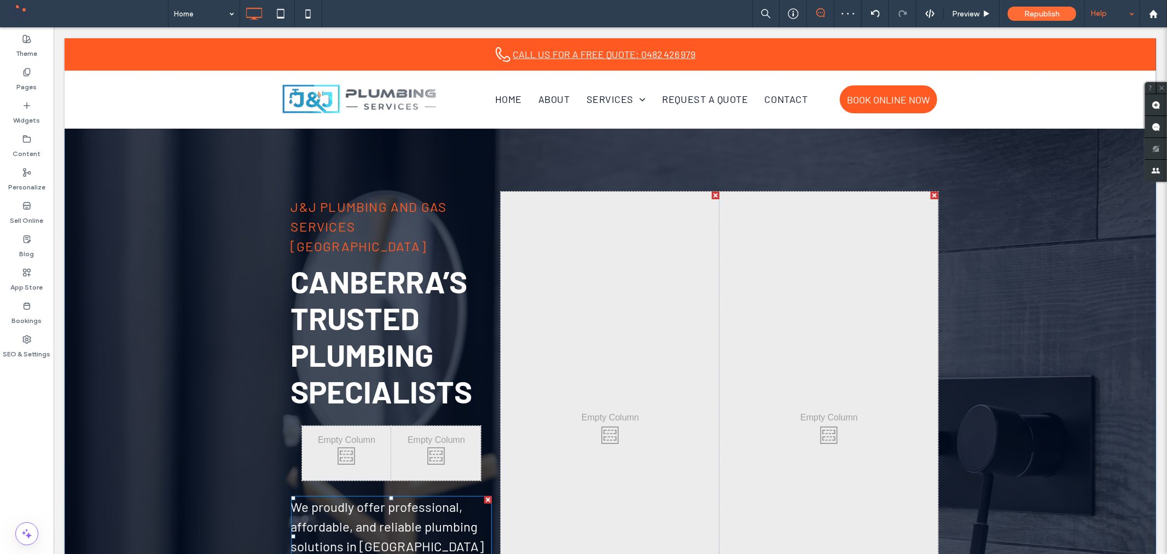
click at [554, 228] on div "Click To Paste" at bounding box center [609, 431] width 219 height 481
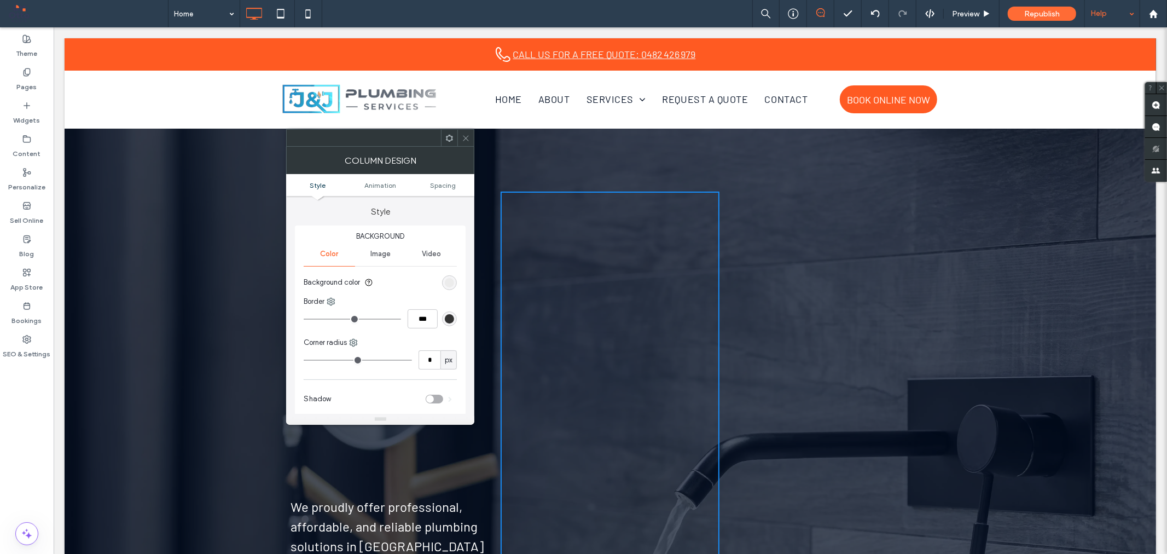
drag, startPoint x: 467, startPoint y: 137, endPoint x: 474, endPoint y: 148, distance: 13.0
click at [467, 137] on icon at bounding box center [466, 138] width 8 height 8
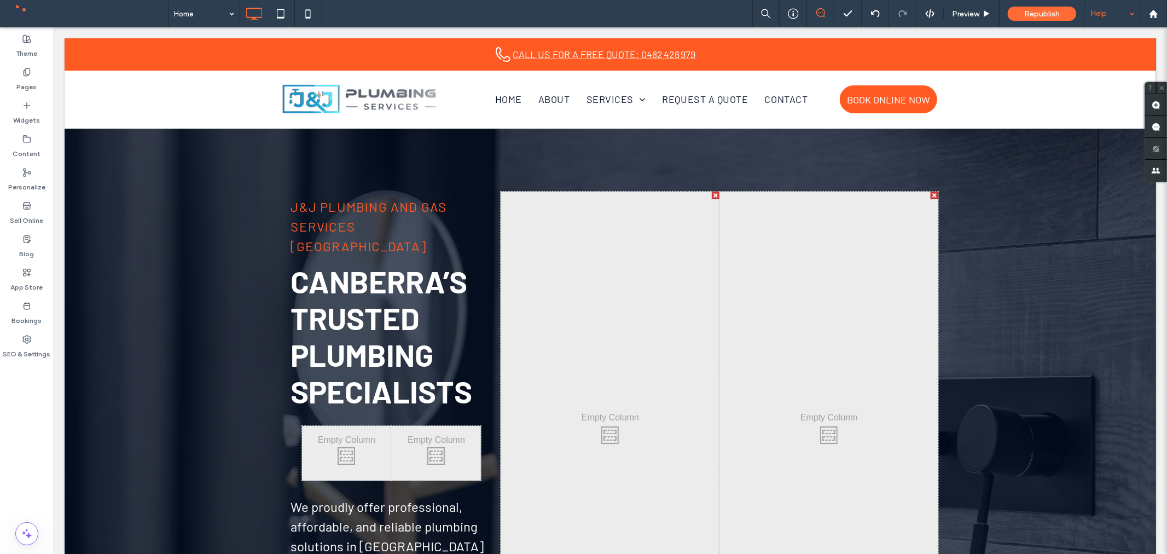
click at [711, 193] on div at bounding box center [715, 195] width 8 height 8
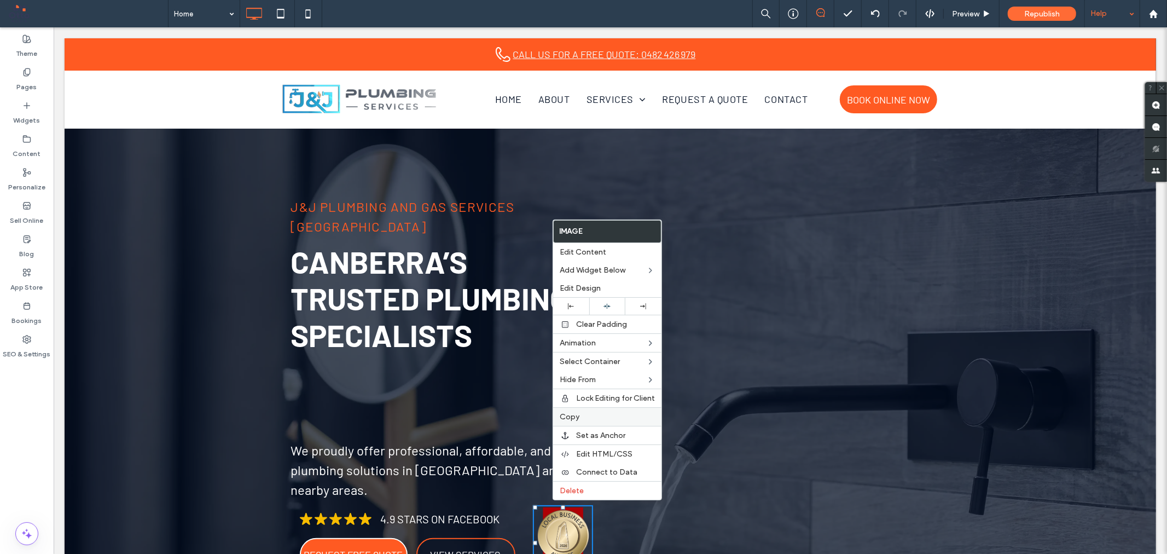
click at [595, 414] on label "Copy" at bounding box center [607, 416] width 95 height 9
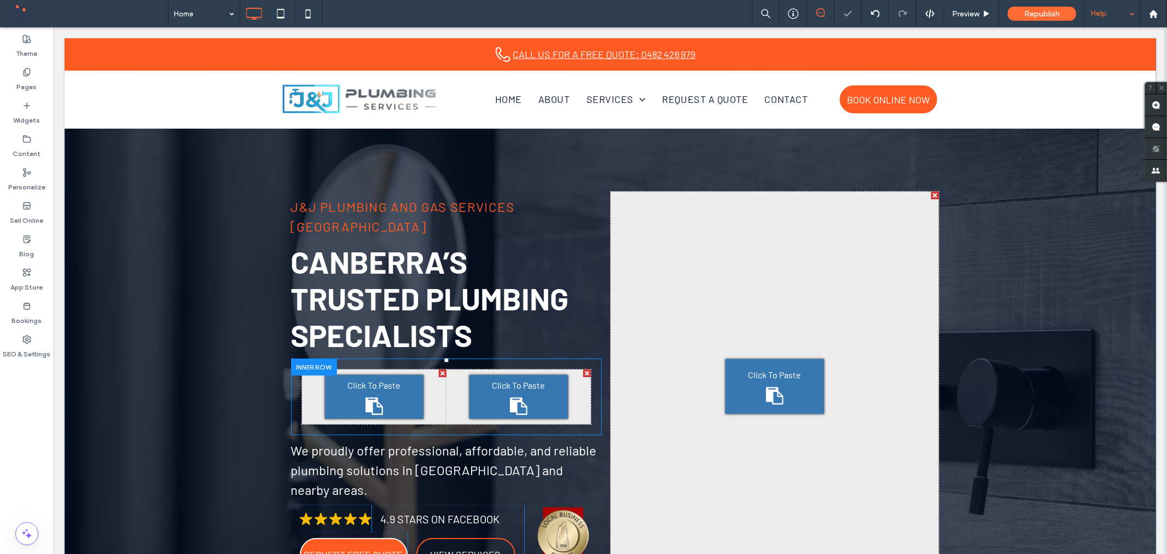
click at [340, 374] on div "Click To Paste" at bounding box center [373, 396] width 98 height 44
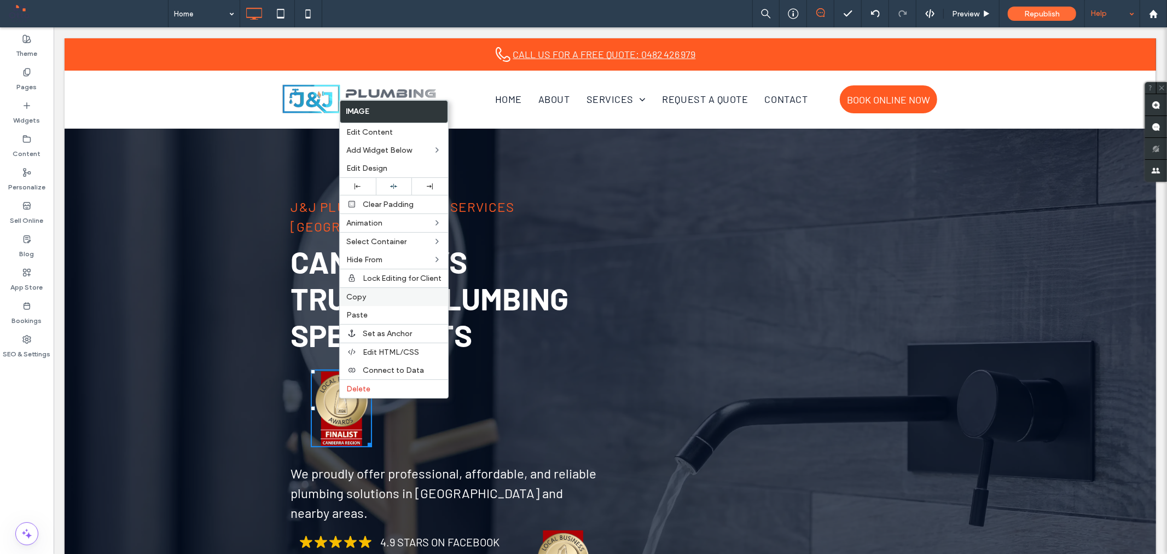
click at [381, 294] on label "Copy" at bounding box center [393, 296] width 95 height 9
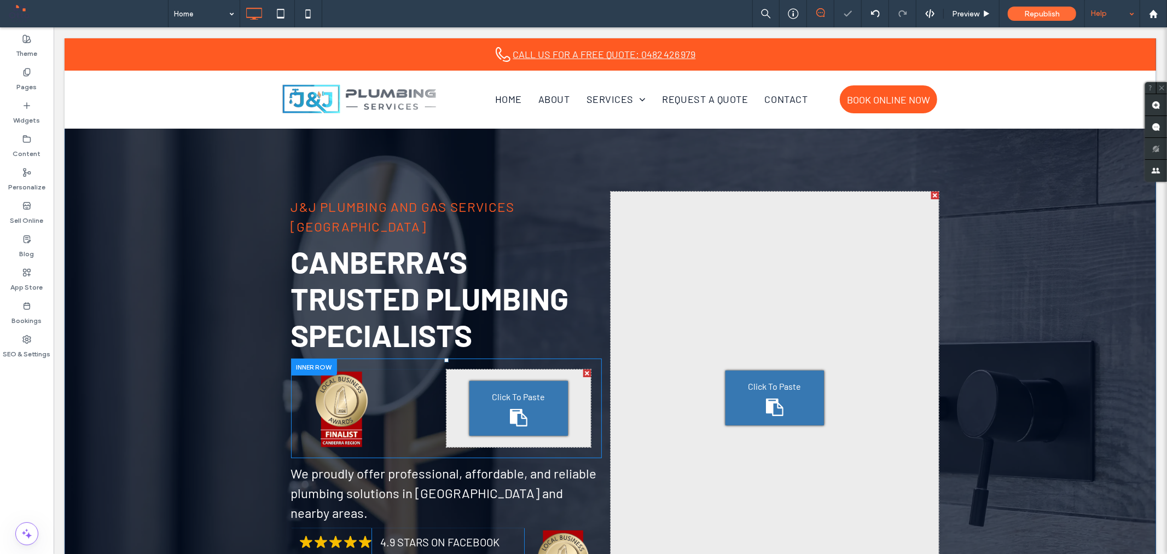
click at [491, 389] on span "Click To Paste" at bounding box center [517, 395] width 53 height 13
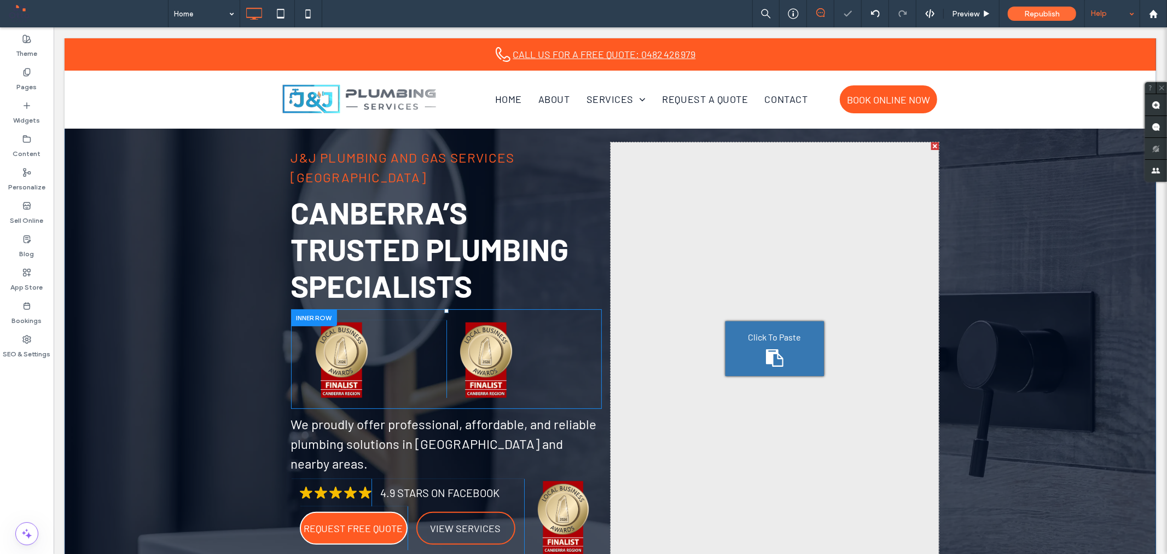
scroll to position [182, 0]
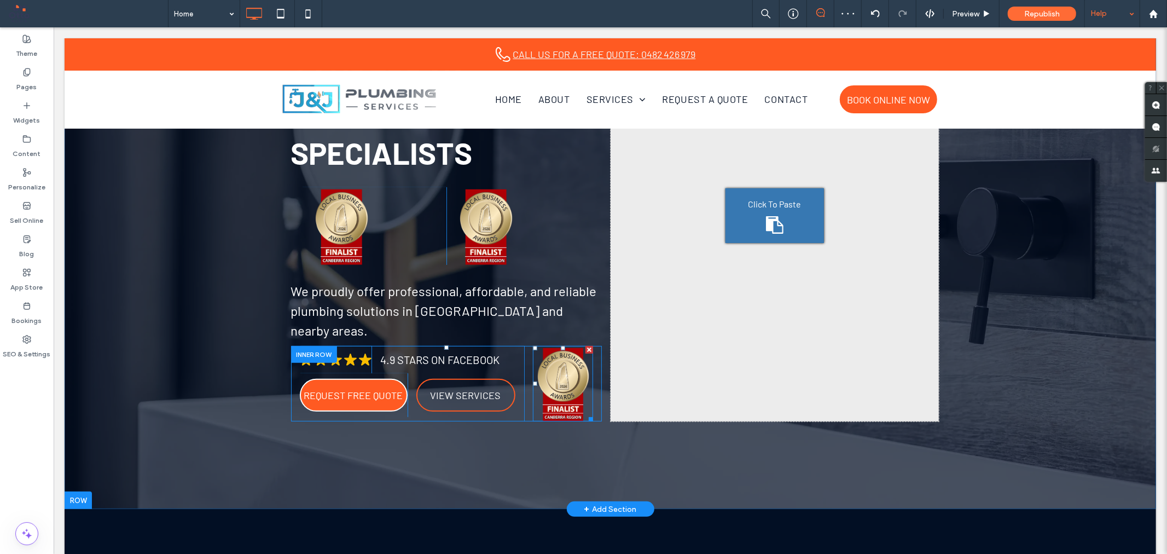
click at [585, 345] on div at bounding box center [589, 349] width 8 height 8
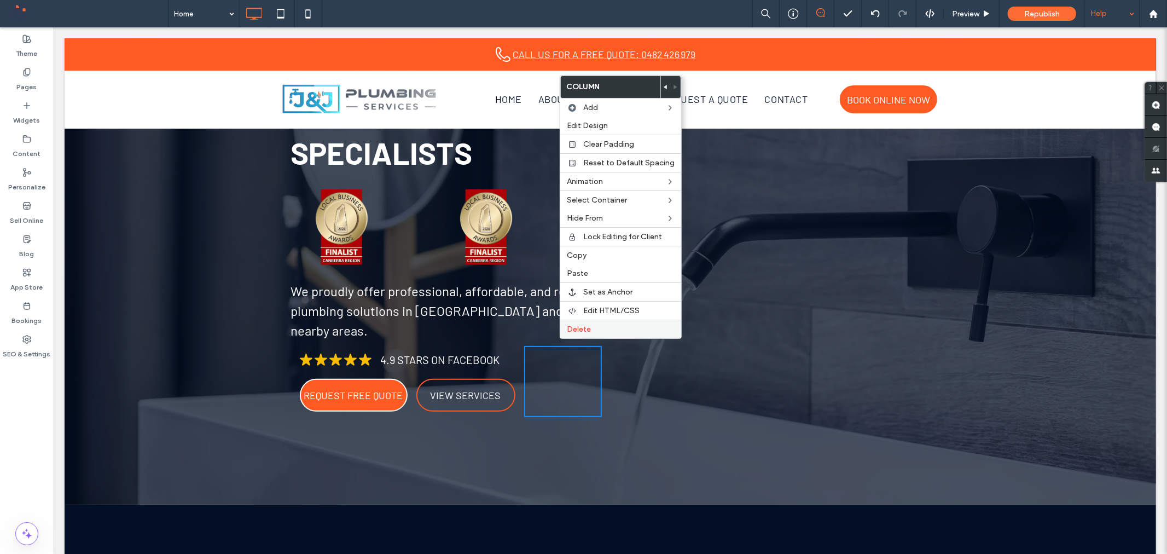
click at [570, 328] on span "Delete" at bounding box center [579, 328] width 24 height 9
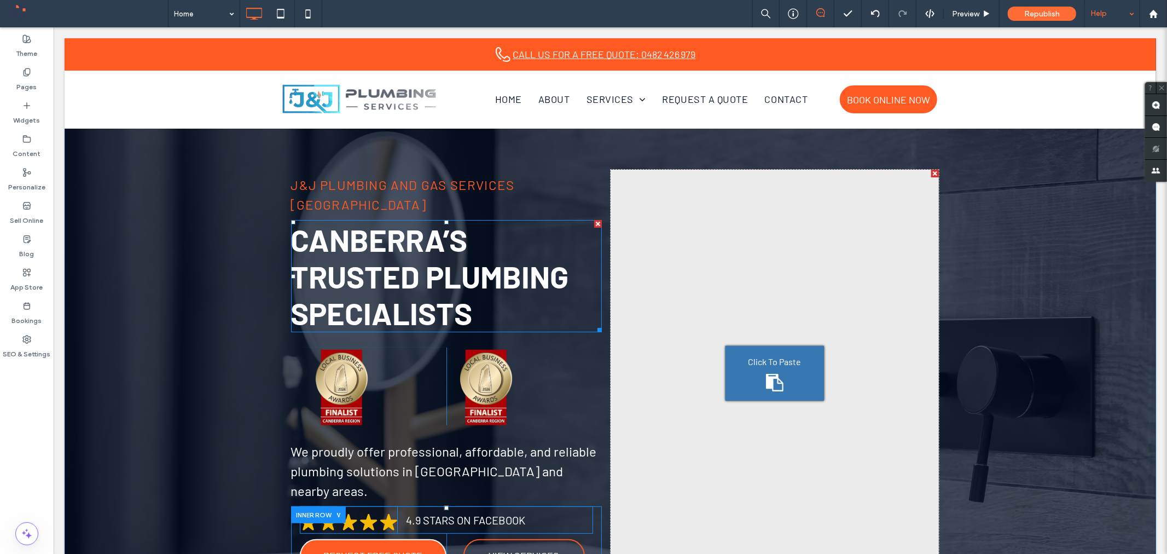
scroll to position [0, 0]
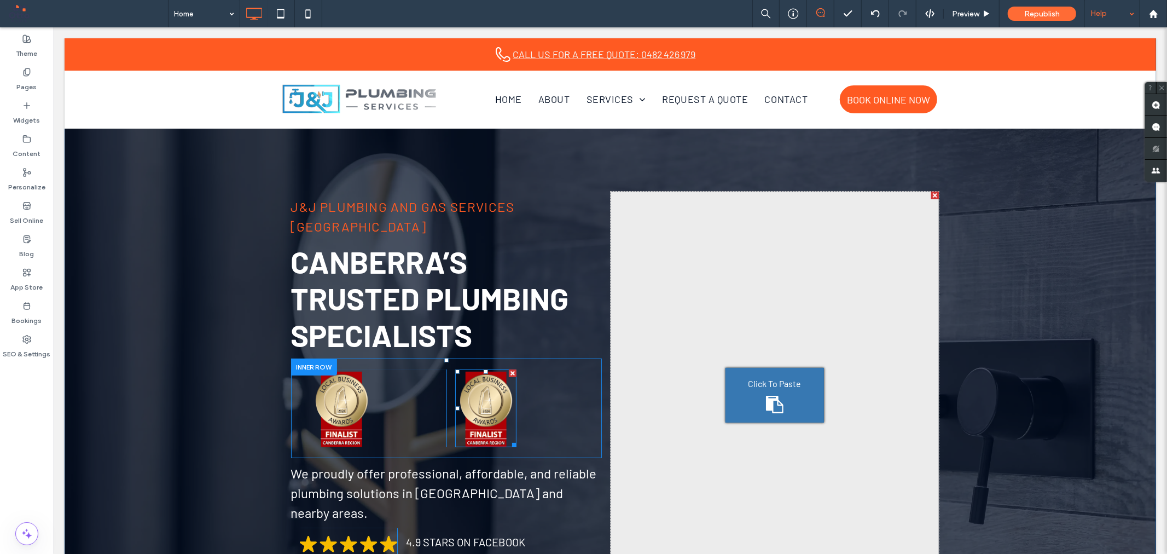
click at [488, 381] on img at bounding box center [486, 408] width 62 height 78
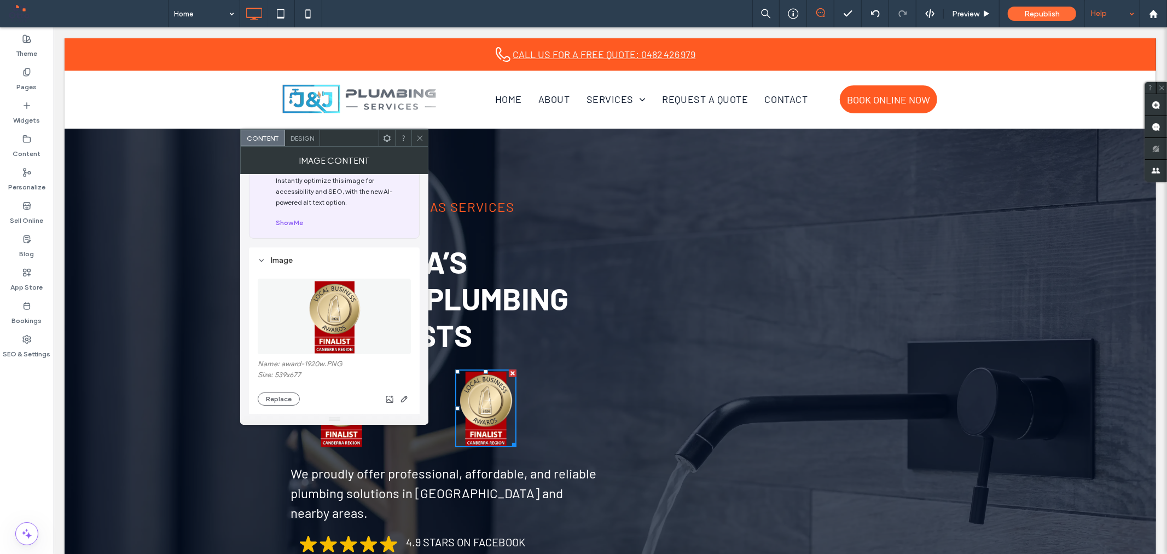
scroll to position [121, 0]
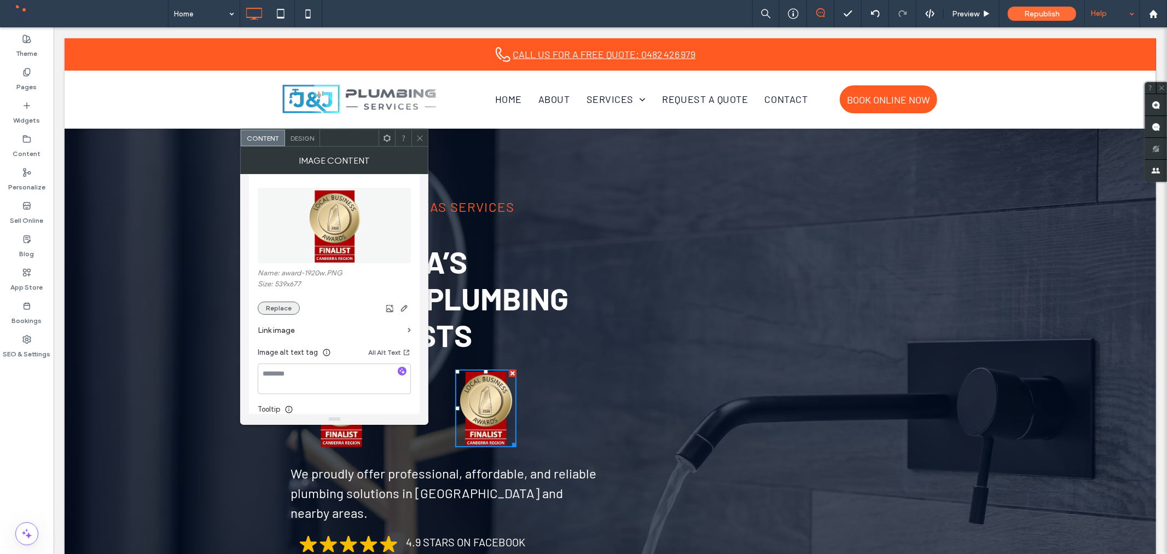
click at [286, 312] on button "Replace" at bounding box center [279, 307] width 42 height 13
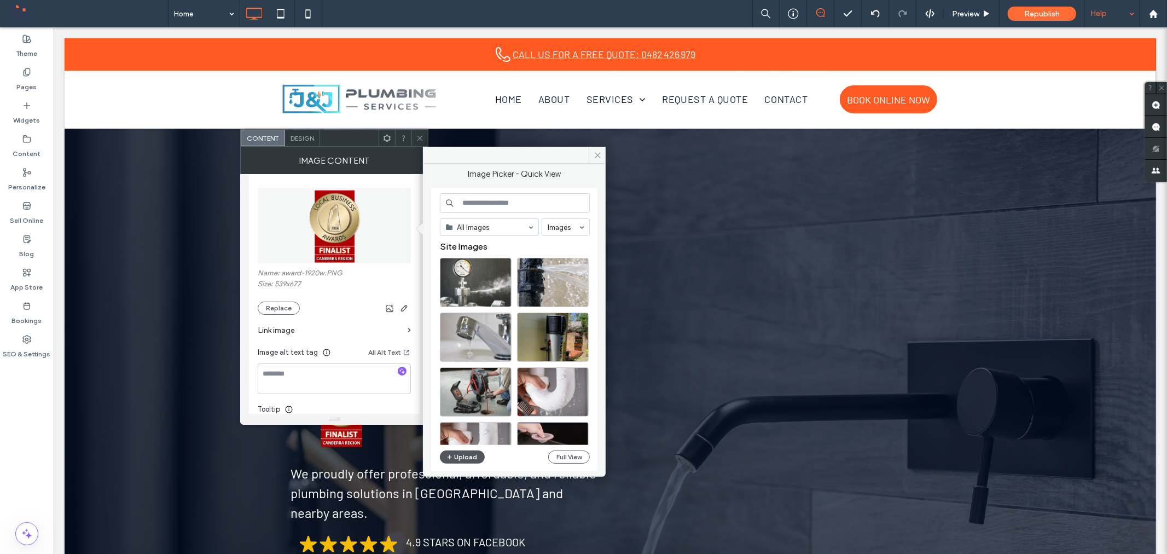
click at [473, 461] on button "Upload" at bounding box center [462, 456] width 45 height 13
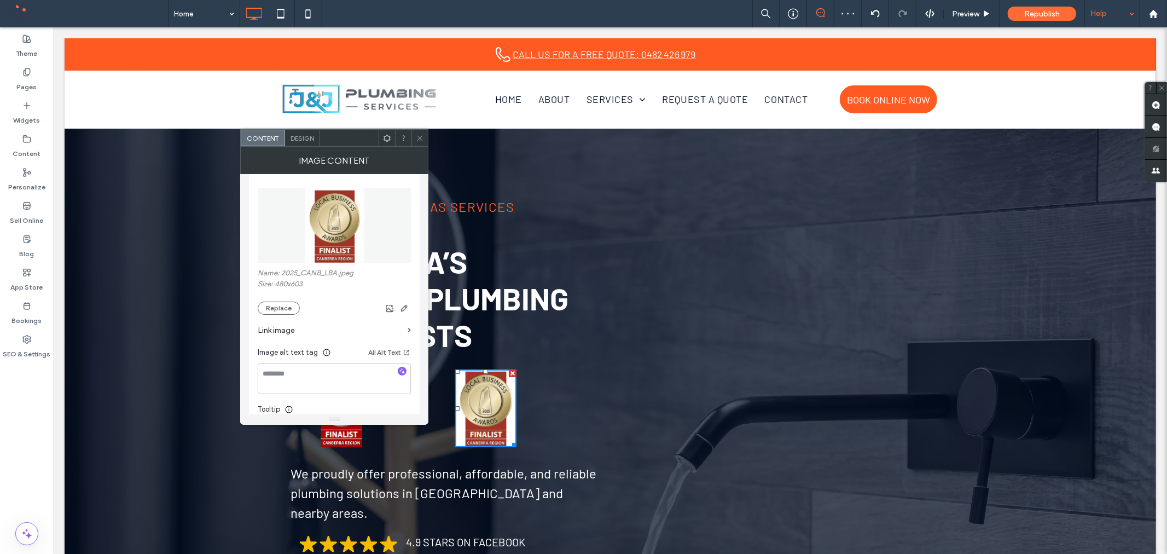
click at [416, 136] on icon at bounding box center [420, 138] width 8 height 8
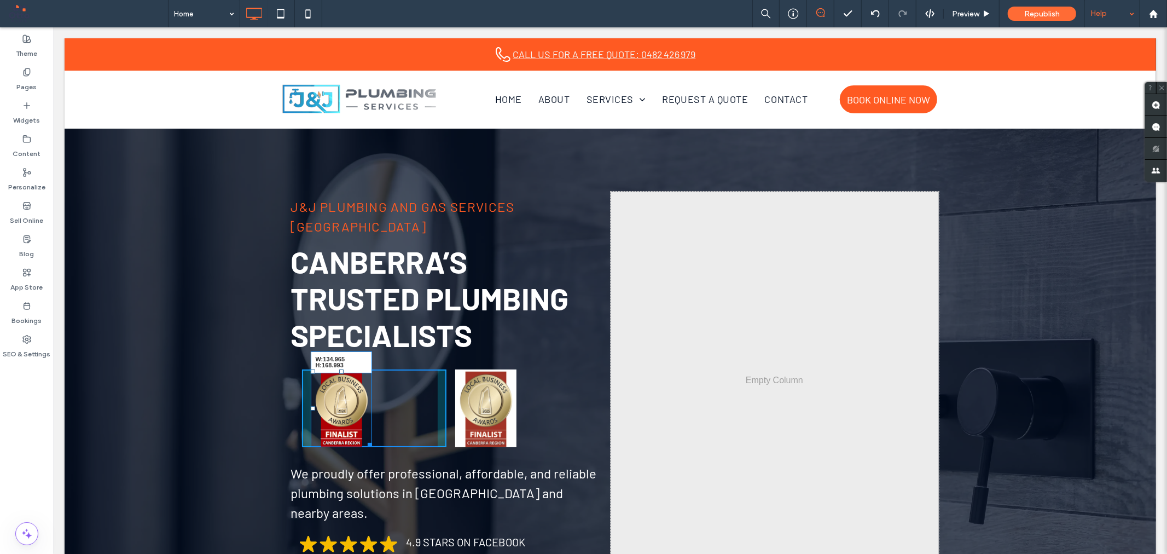
drag, startPoint x: 366, startPoint y: 422, endPoint x: 372, endPoint y: 417, distance: 7.4
click at [372, 417] on div "W:134.965 H:168.993" at bounding box center [341, 408] width 62 height 78
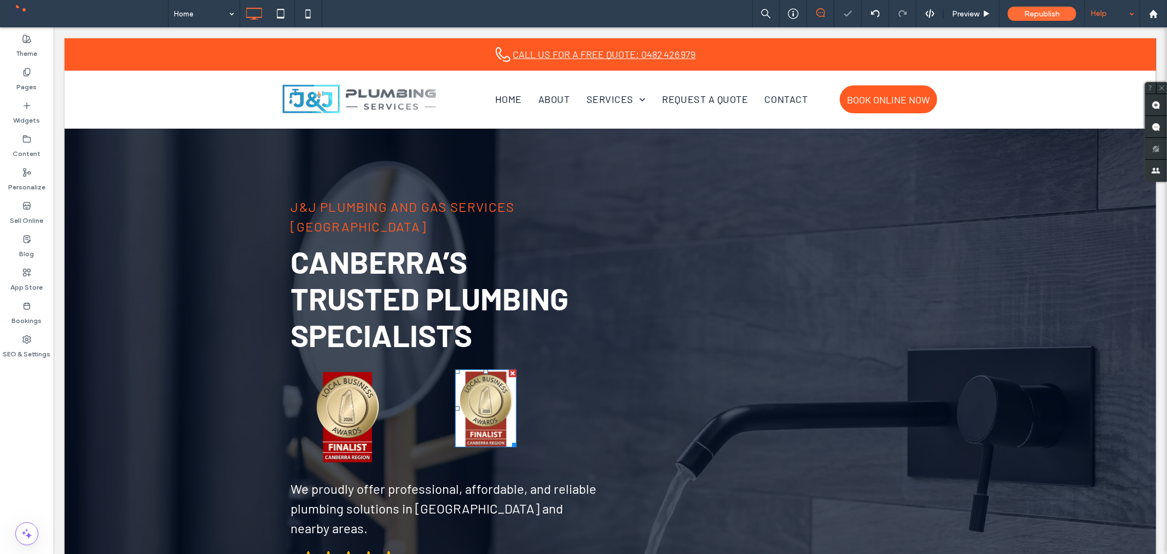
click at [484, 389] on img at bounding box center [486, 408] width 62 height 78
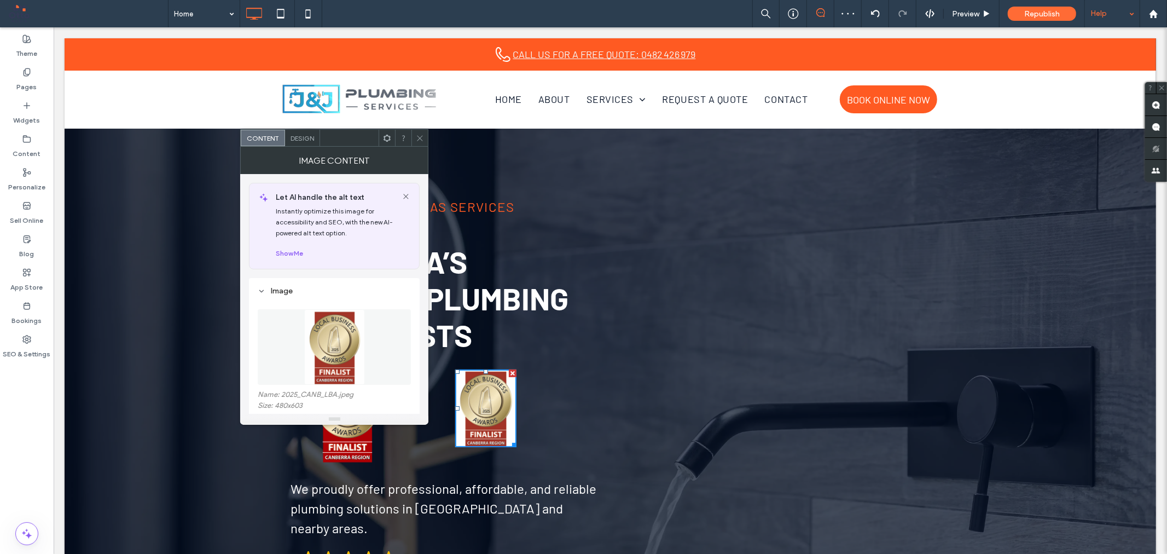
drag, startPoint x: 420, startPoint y: 137, endPoint x: 424, endPoint y: 150, distance: 14.0
click at [420, 137] on icon at bounding box center [420, 138] width 8 height 8
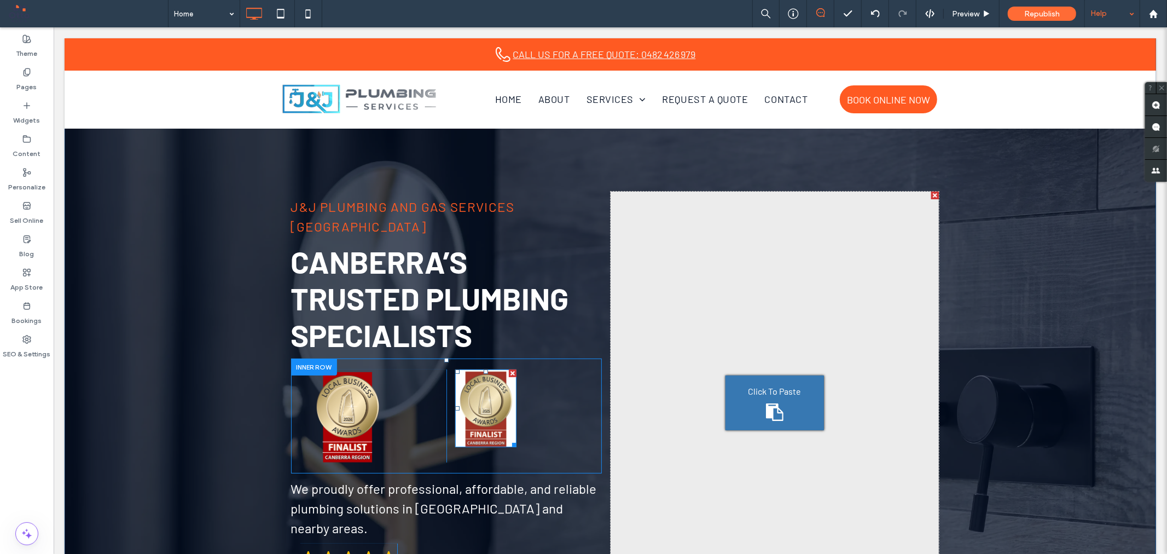
click at [476, 374] on img at bounding box center [486, 408] width 62 height 78
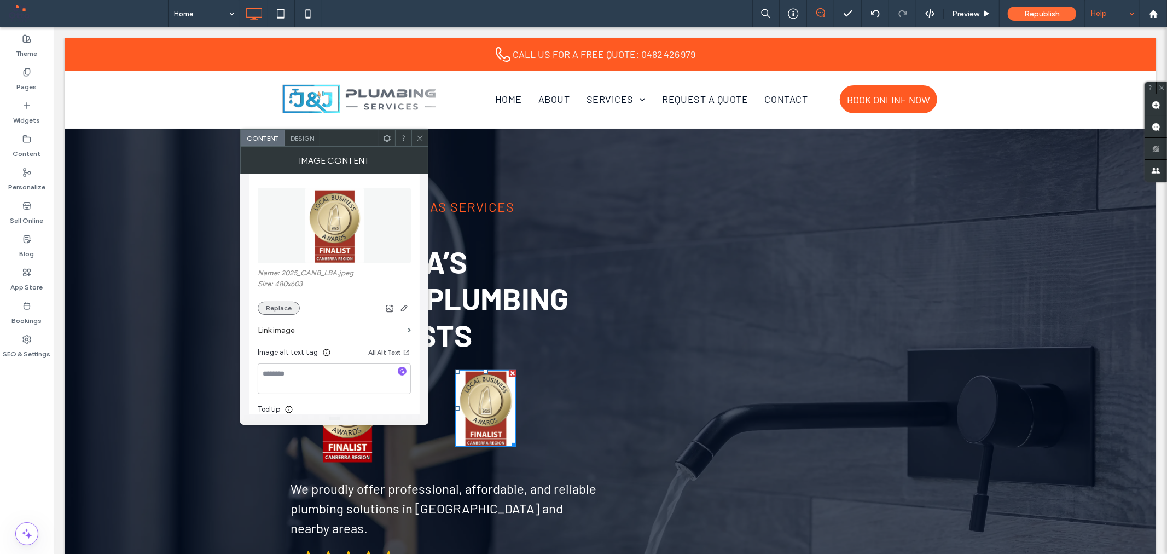
click at [280, 308] on button "Replace" at bounding box center [279, 307] width 42 height 13
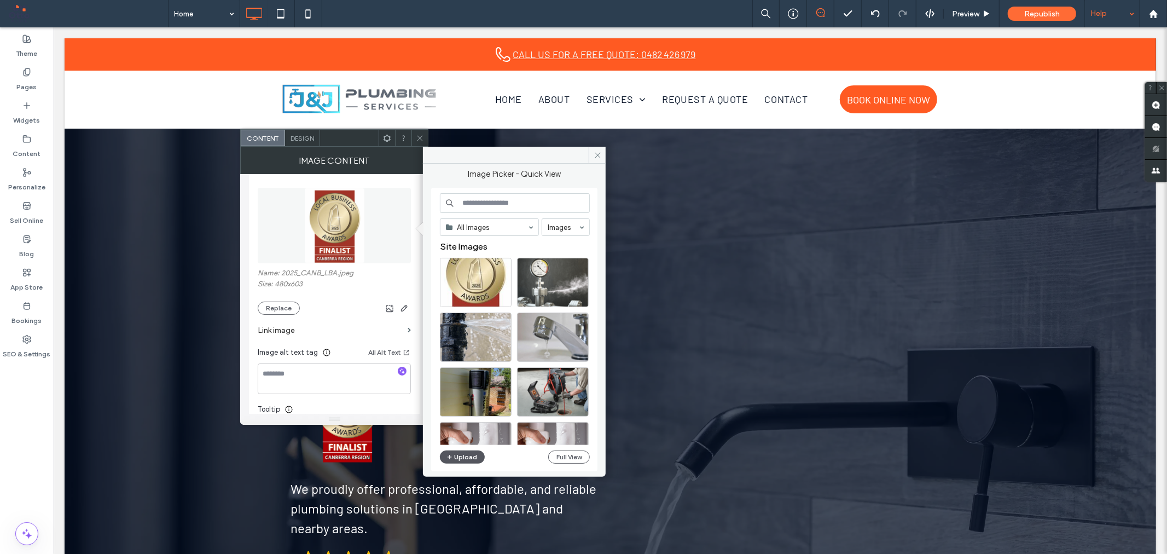
click at [468, 459] on button "Upload" at bounding box center [462, 456] width 45 height 13
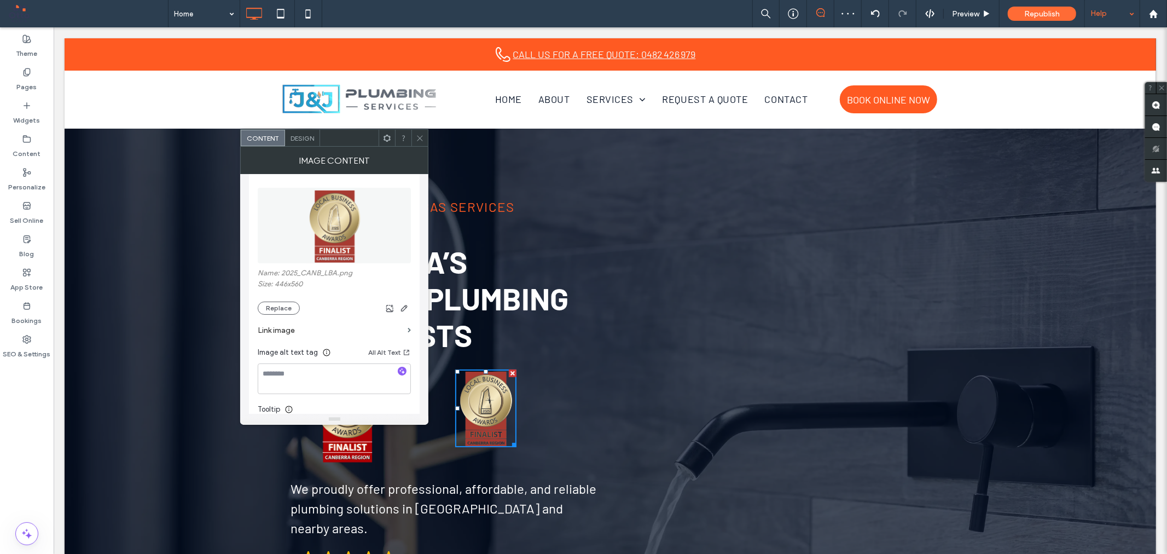
click at [424, 137] on div at bounding box center [419, 138] width 16 height 16
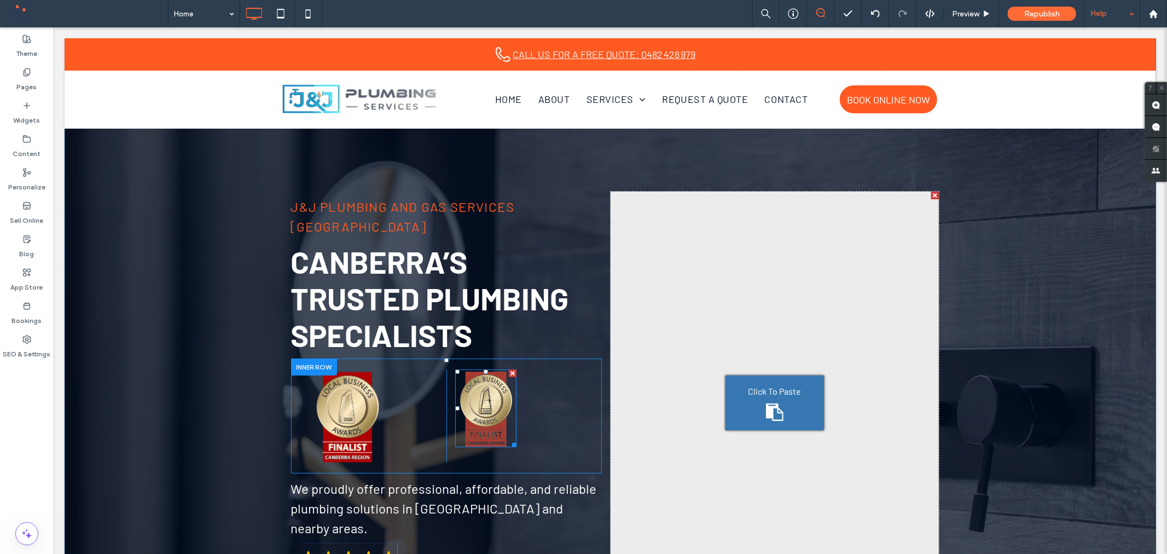
click at [498, 374] on img at bounding box center [486, 408] width 62 height 78
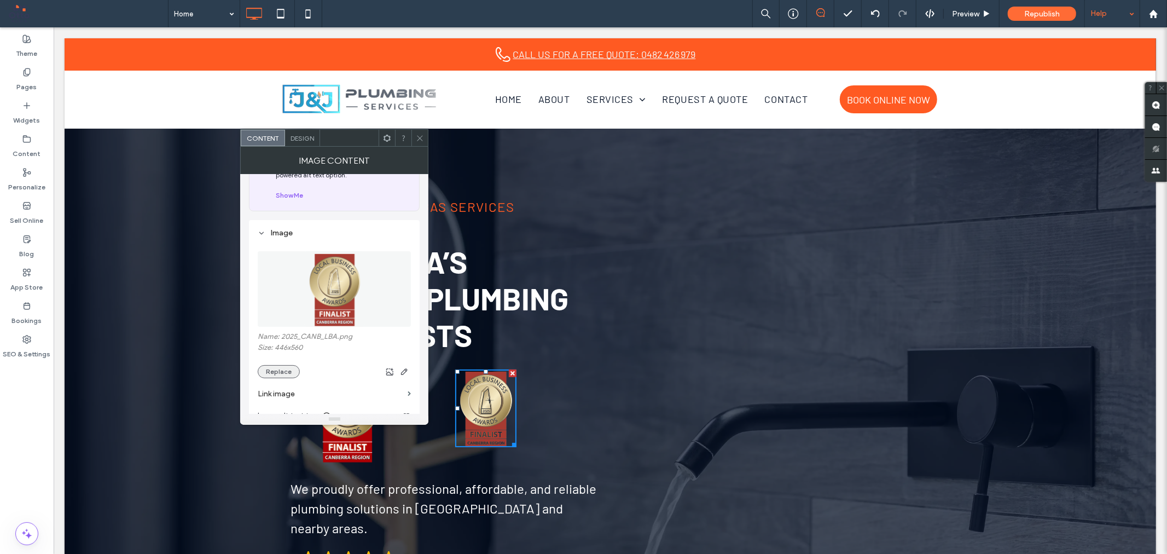
scroll to position [61, 0]
drag, startPoint x: 288, startPoint y: 364, endPoint x: 290, endPoint y: 369, distance: 5.7
click at [290, 369] on div "Name: 2025_CANB_LBA.png Size: 446x560 Replace" at bounding box center [334, 352] width 153 height 46
click at [290, 369] on button "Replace" at bounding box center [279, 368] width 42 height 13
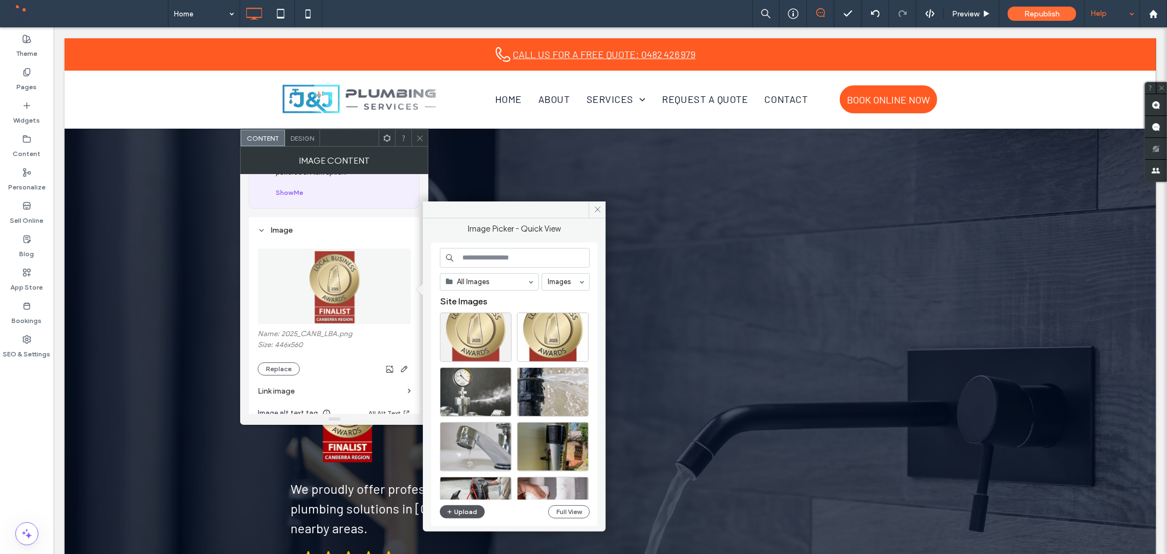
click at [447, 511] on icon "button" at bounding box center [449, 511] width 7 height 9
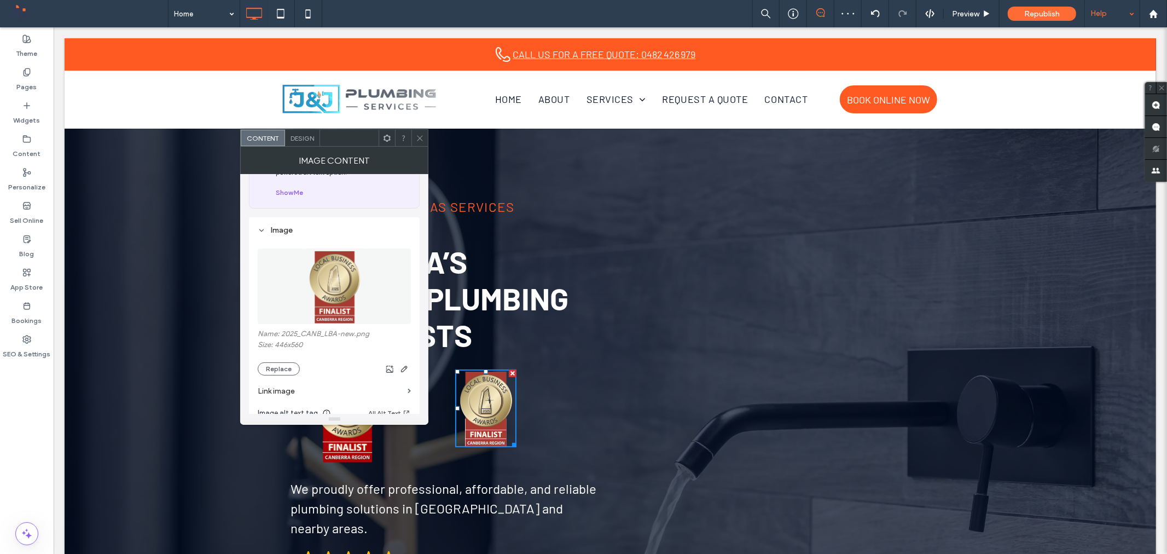
click at [420, 130] on span at bounding box center [420, 138] width 8 height 16
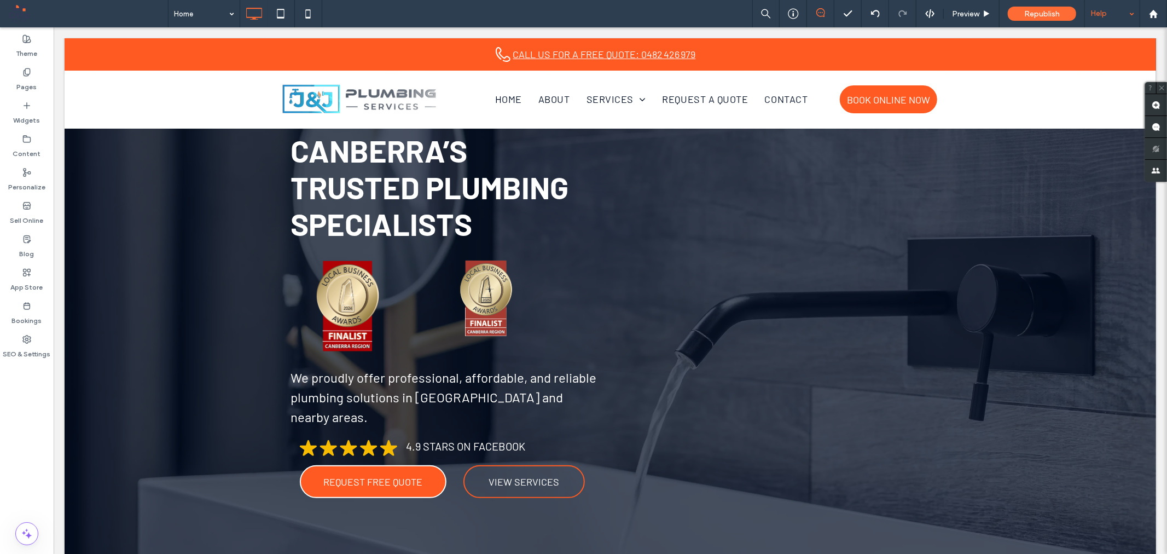
scroll to position [121, 0]
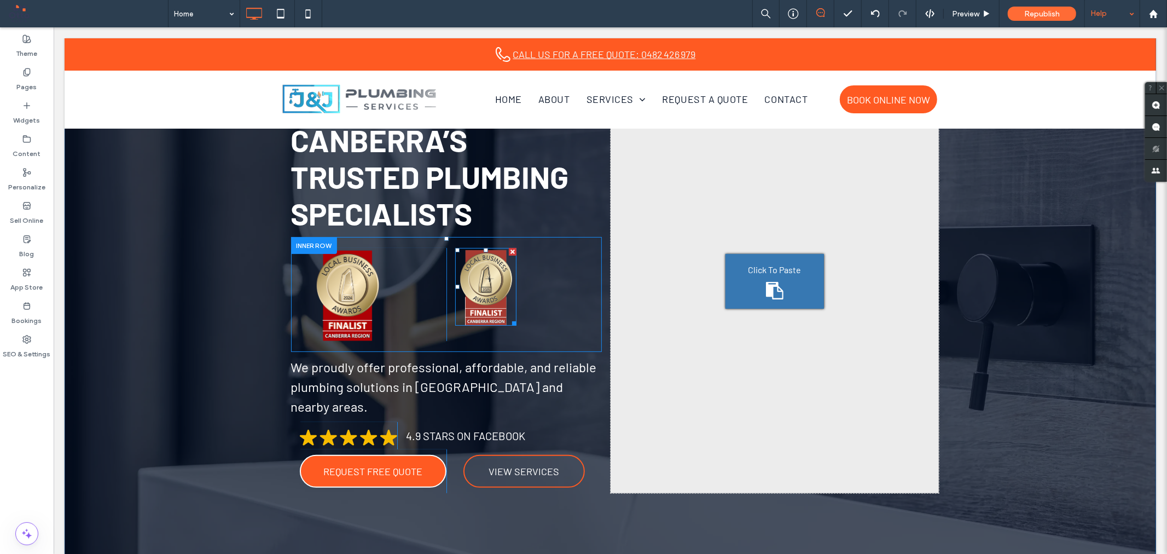
click at [489, 270] on img at bounding box center [486, 286] width 62 height 78
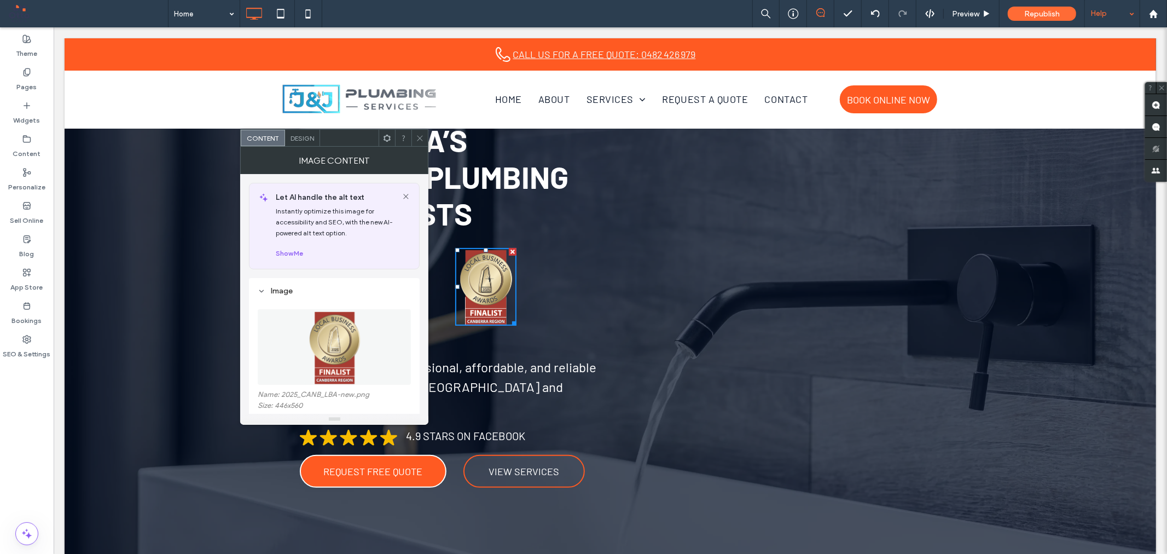
click at [417, 132] on span at bounding box center [420, 138] width 8 height 16
